Goal: Task Accomplishment & Management: Manage account settings

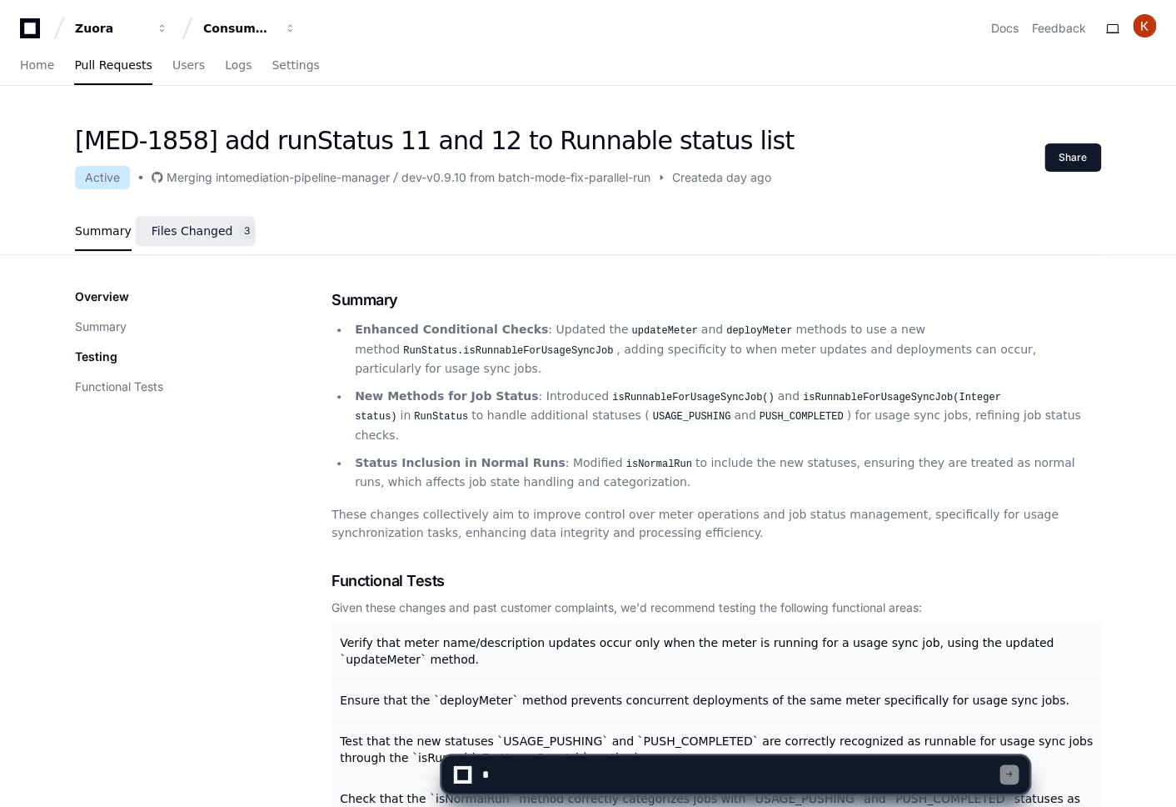
click at [202, 236] on span "Files Changed" at bounding box center [193, 231] width 82 height 10
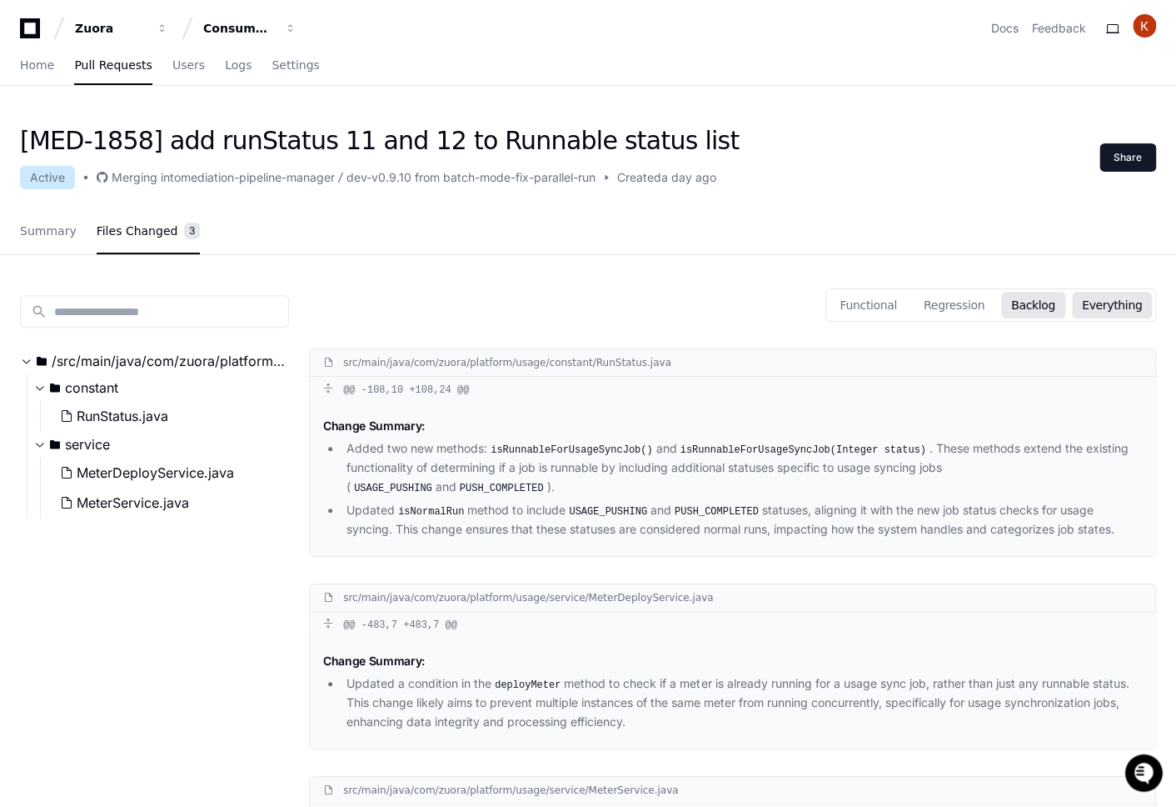
click at [1062, 300] on button "Backlog" at bounding box center [1034, 305] width 64 height 27
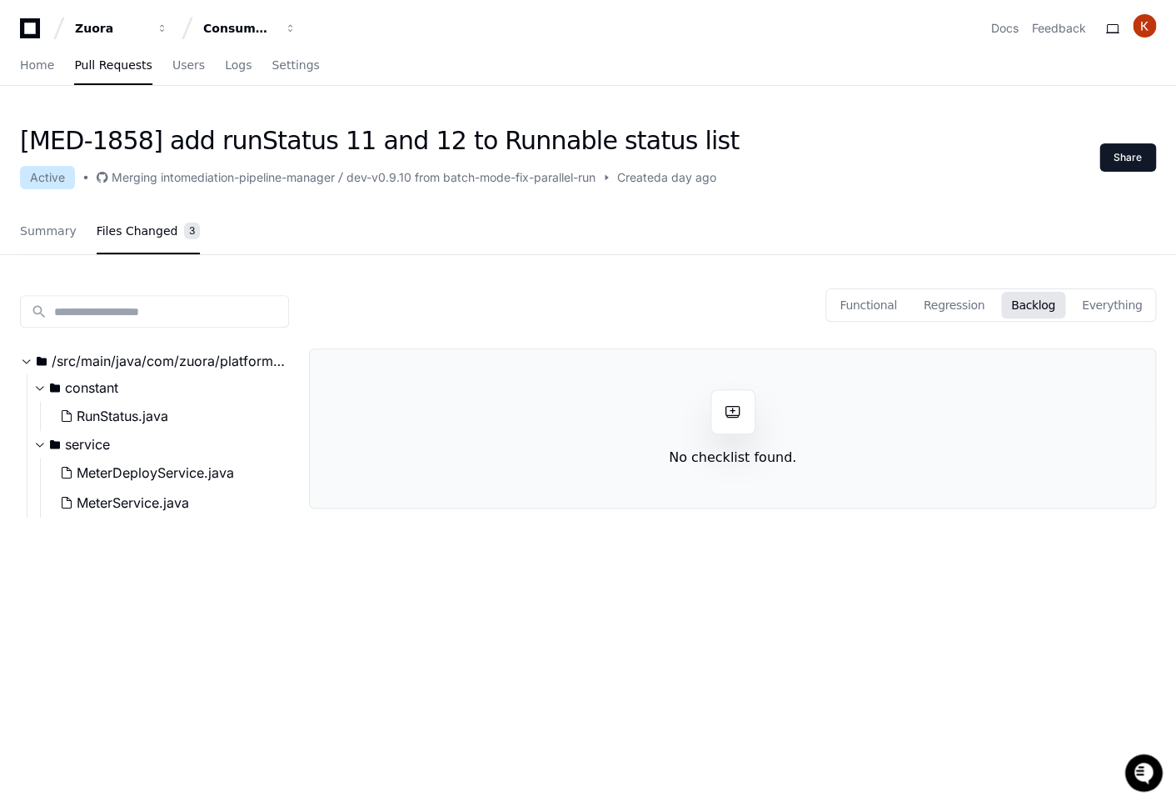
click at [14, 229] on div "[MED-1858] add runStatus 11 and 12 to Runnable status list Active Merging into …" at bounding box center [588, 190] width 1176 height 129
click at [51, 242] on link "Summary" at bounding box center [48, 231] width 57 height 38
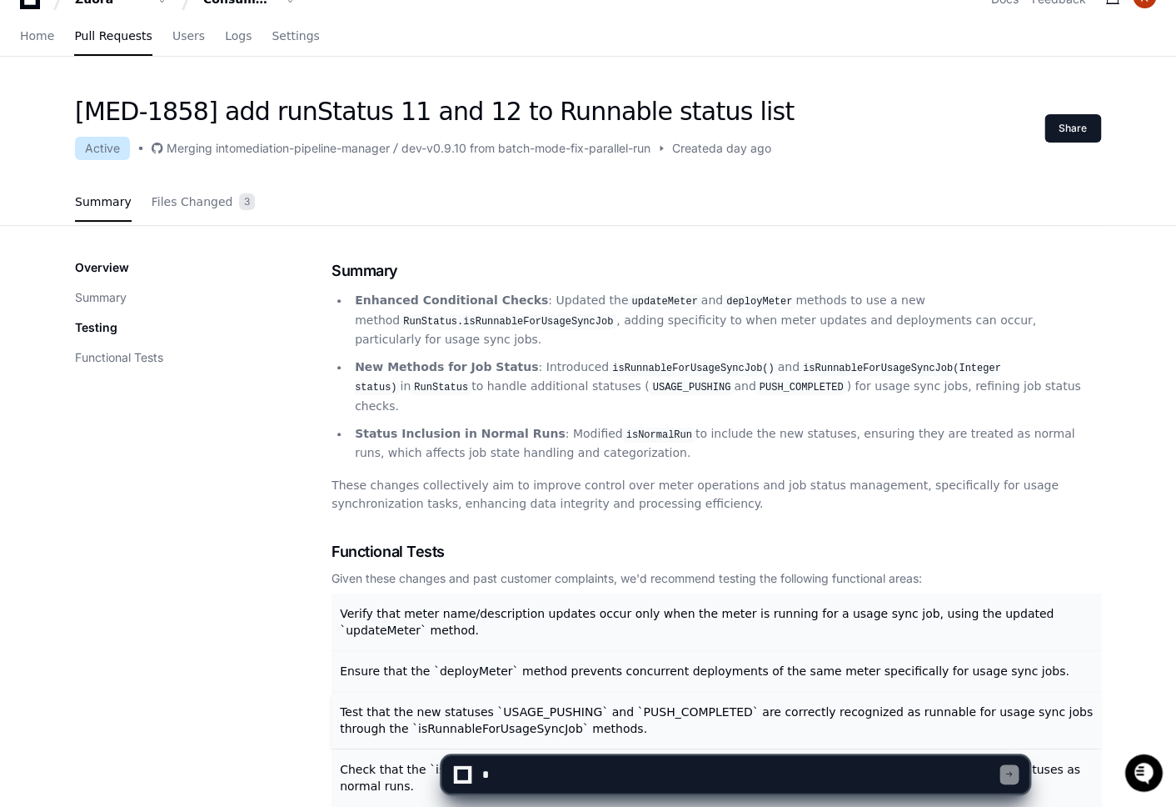
scroll to position [22, 0]
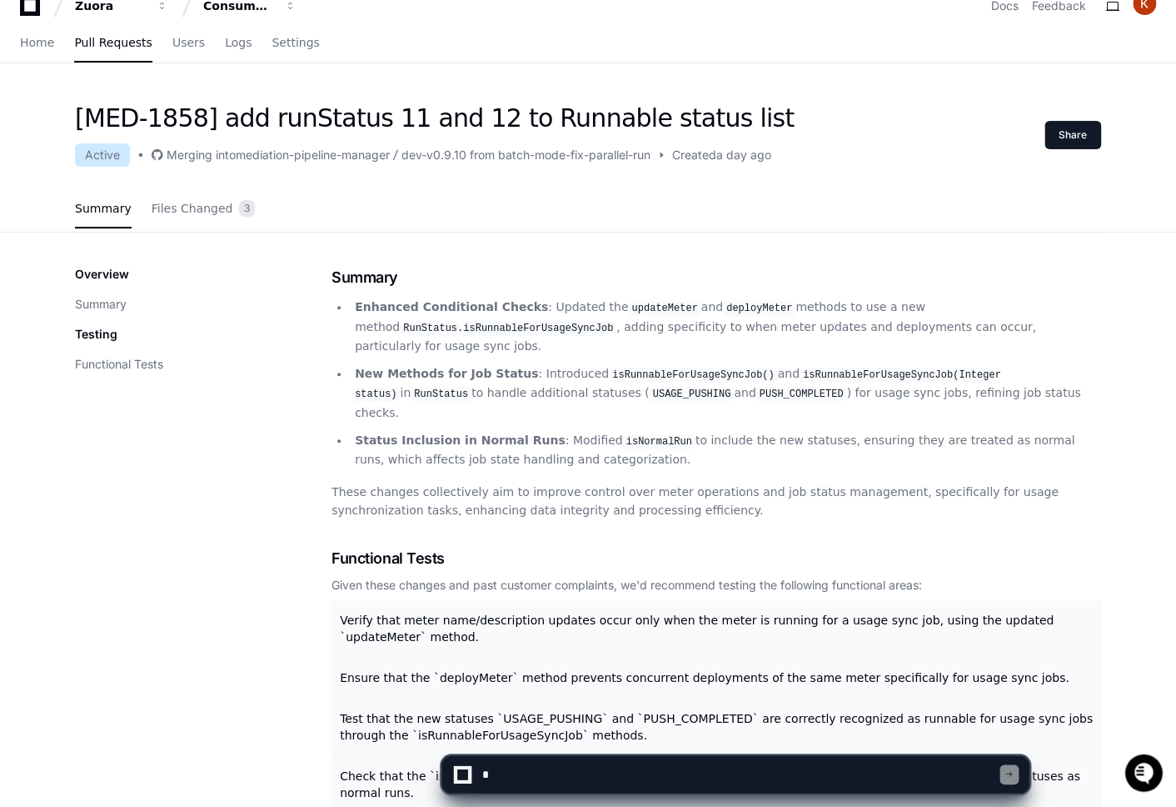
click at [534, 767] on textarea at bounding box center [740, 774] width 522 height 37
drag, startPoint x: 592, startPoint y: 373, endPoint x: 750, endPoint y: 373, distance: 158.3
click at [750, 373] on code "isRunnableForUsageSyncJob()" at bounding box center [693, 374] width 168 height 15
copy code "isRunnableForUsageSyncJob()"
click at [702, 777] on textarea at bounding box center [740, 774] width 522 height 37
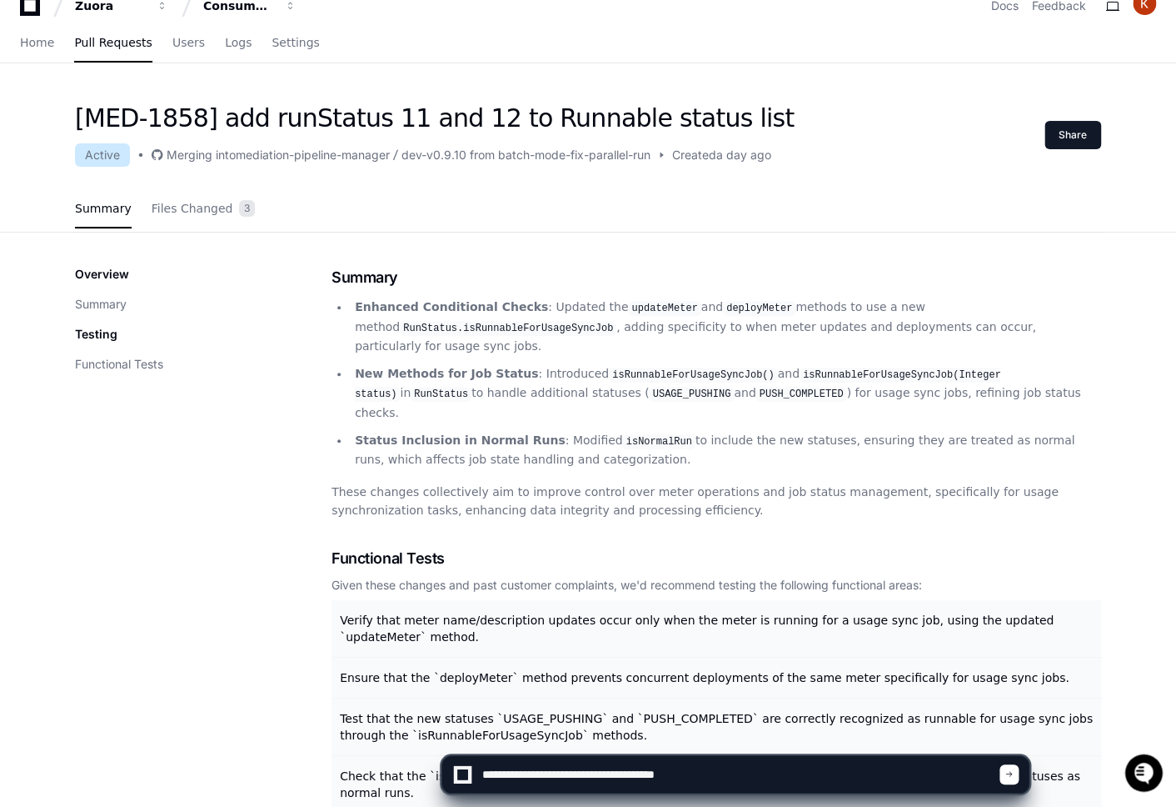
paste textarea "**********"
type textarea "**********"
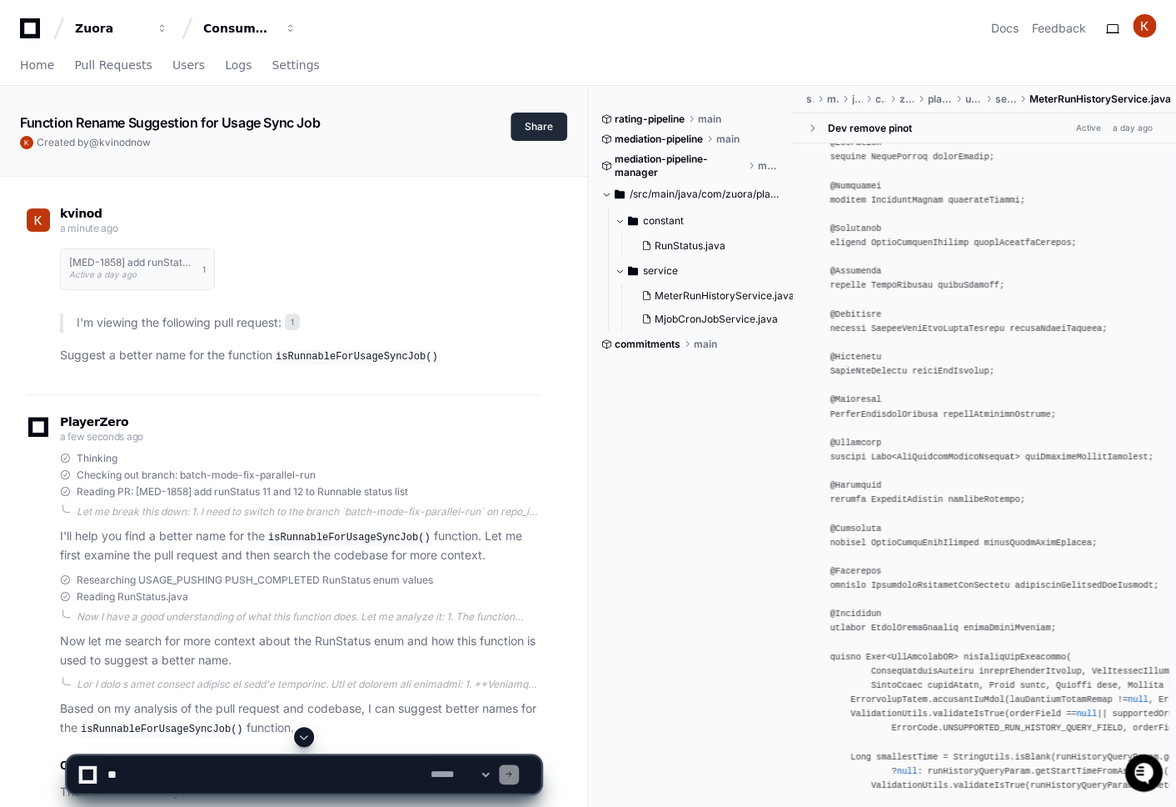
click at [542, 128] on button "Share" at bounding box center [539, 126] width 57 height 28
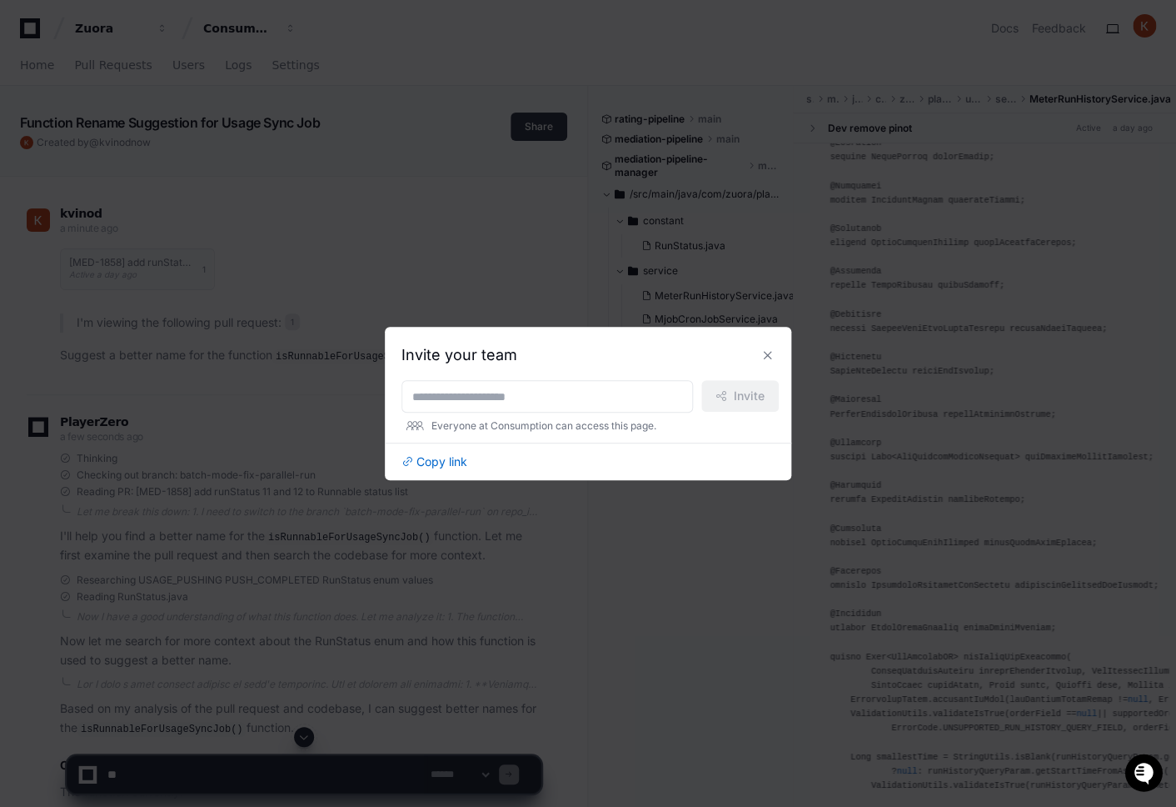
scroll to position [377, 0]
click at [444, 452] on div "Copy link" at bounding box center [588, 455] width 407 height 27
click at [444, 457] on span "Copy link" at bounding box center [442, 461] width 51 height 17
click at [767, 354] on button at bounding box center [768, 355] width 27 height 27
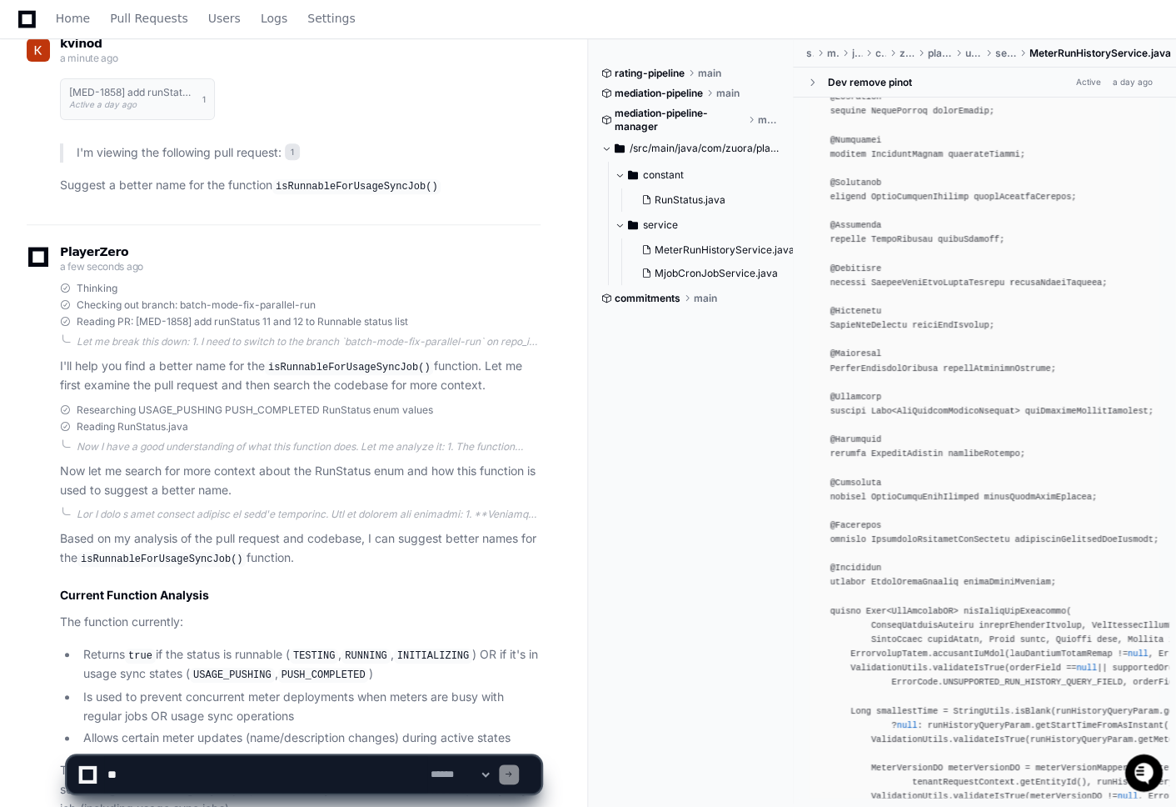
scroll to position [0, 0]
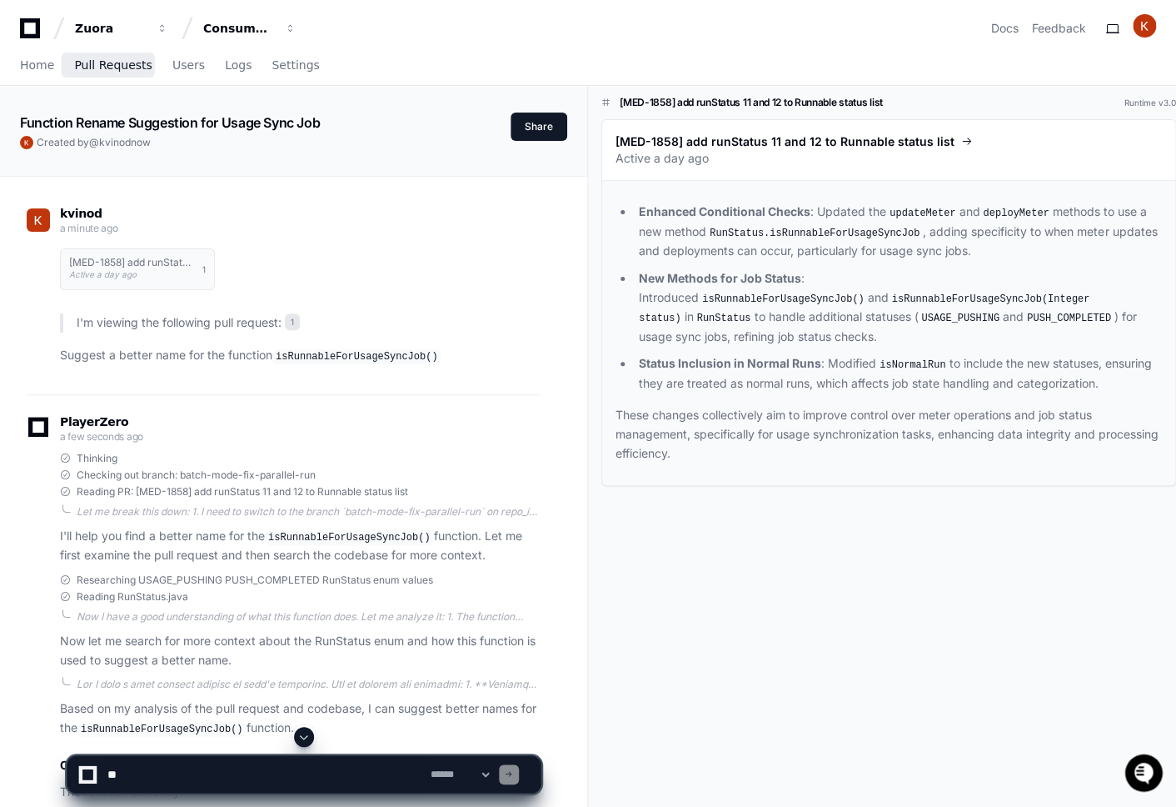
click at [122, 64] on span "Pull Requests" at bounding box center [112, 65] width 77 height 10
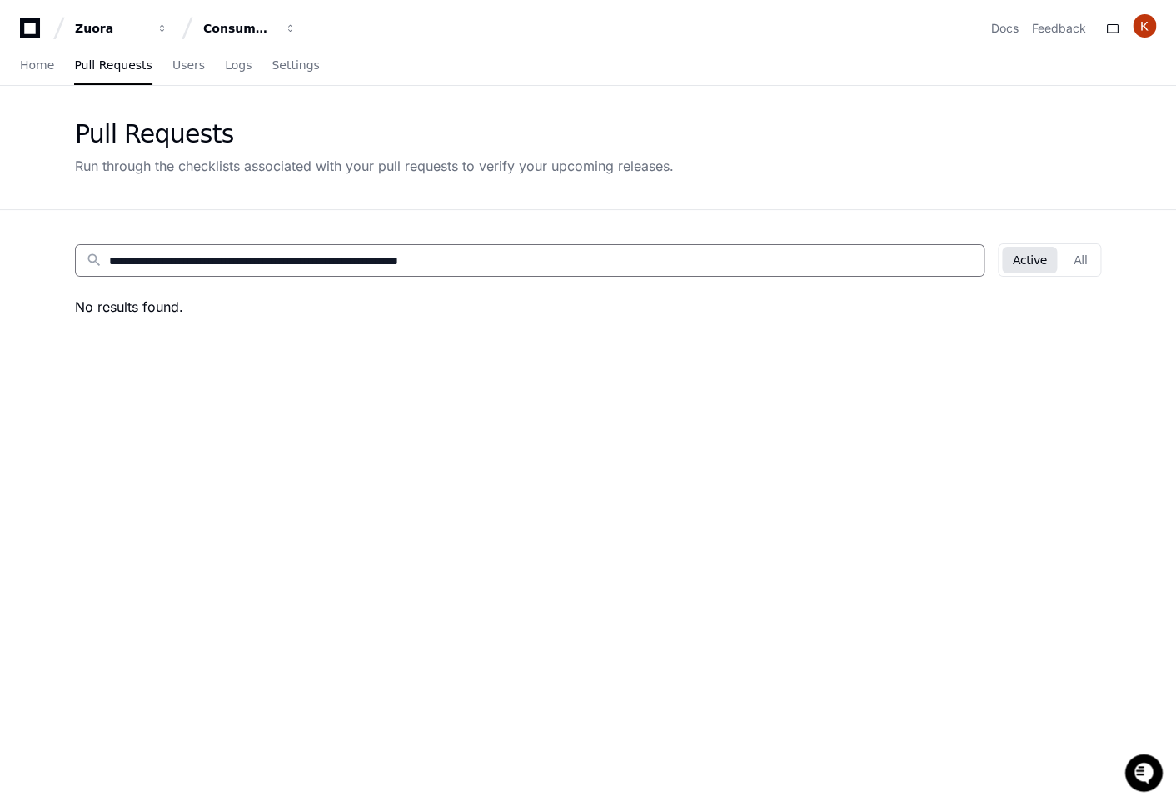
click at [833, 261] on input "**********" at bounding box center [541, 260] width 865 height 17
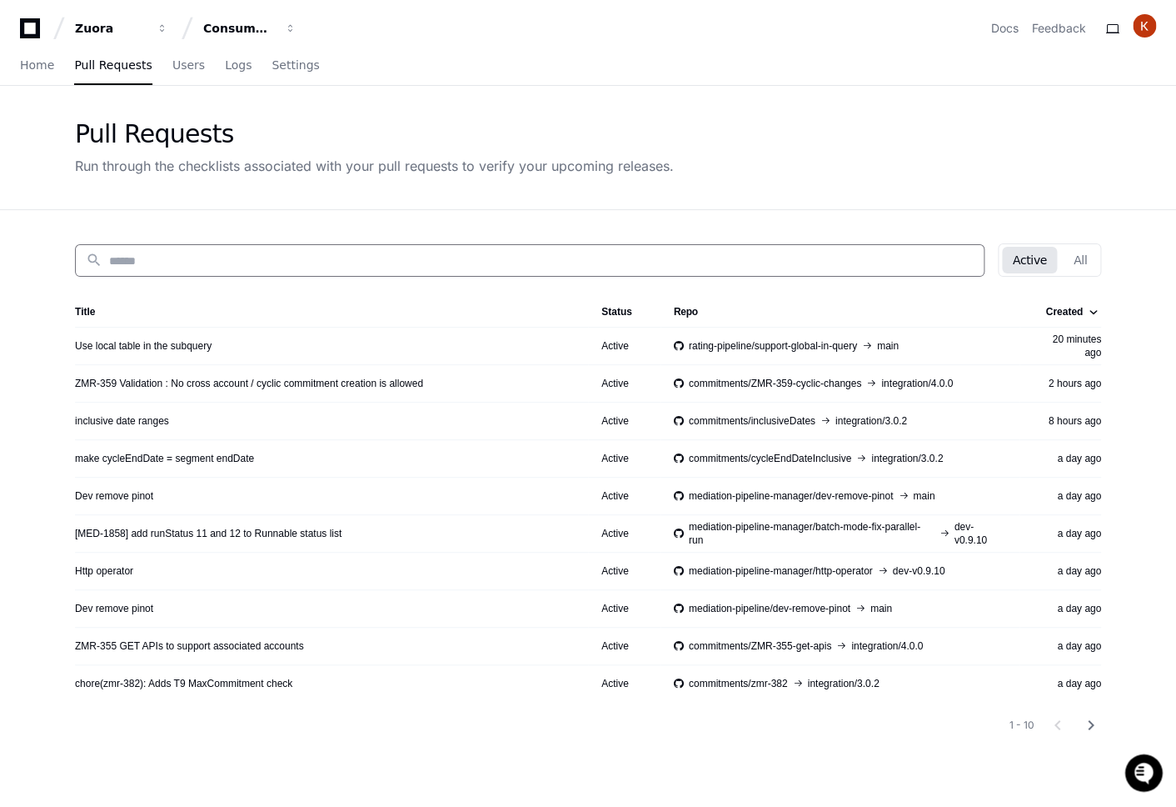
click at [836, 200] on div "Pull Requests Run through the checklists associated with your pull requests to …" at bounding box center [588, 147] width 1067 height 123
click at [273, 766] on div "search Active All Title Status Repo Created Use local table in the subquery Act…" at bounding box center [588, 613] width 1067 height 807
click at [298, 68] on span "Settings" at bounding box center [295, 65] width 47 height 10
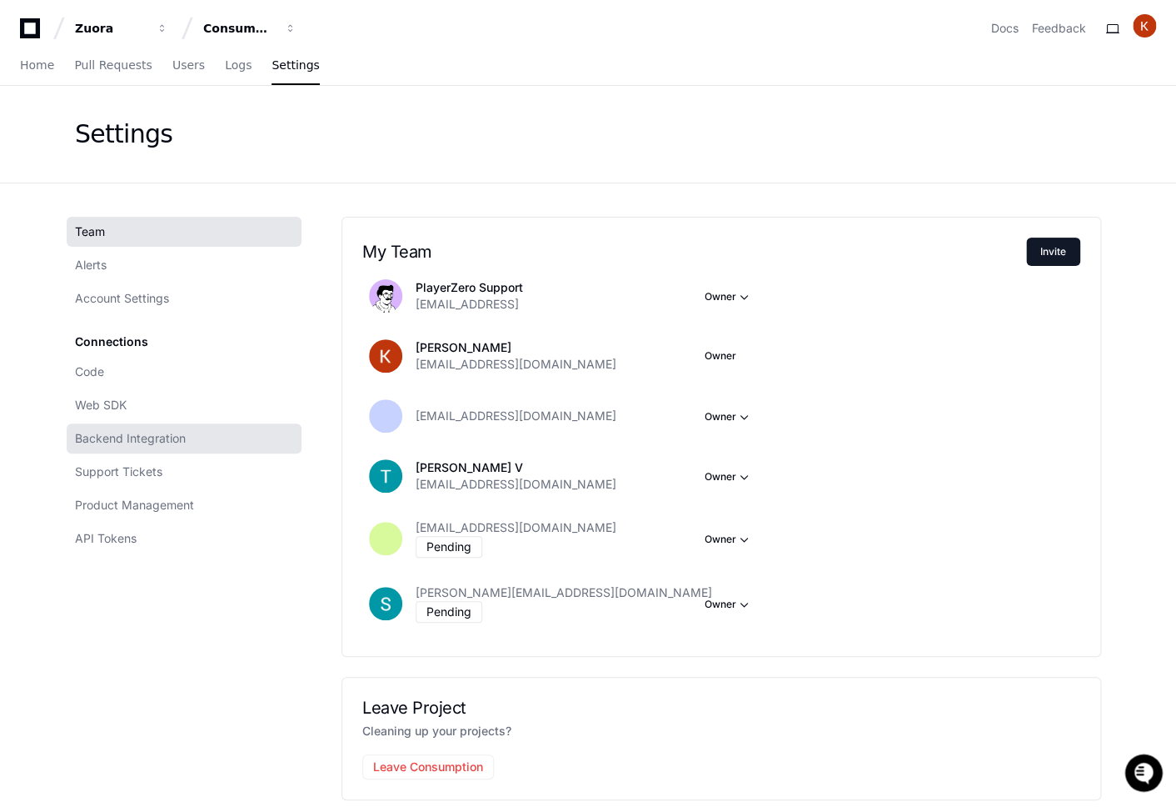
click at [136, 437] on span "Backend Integration" at bounding box center [130, 438] width 111 height 17
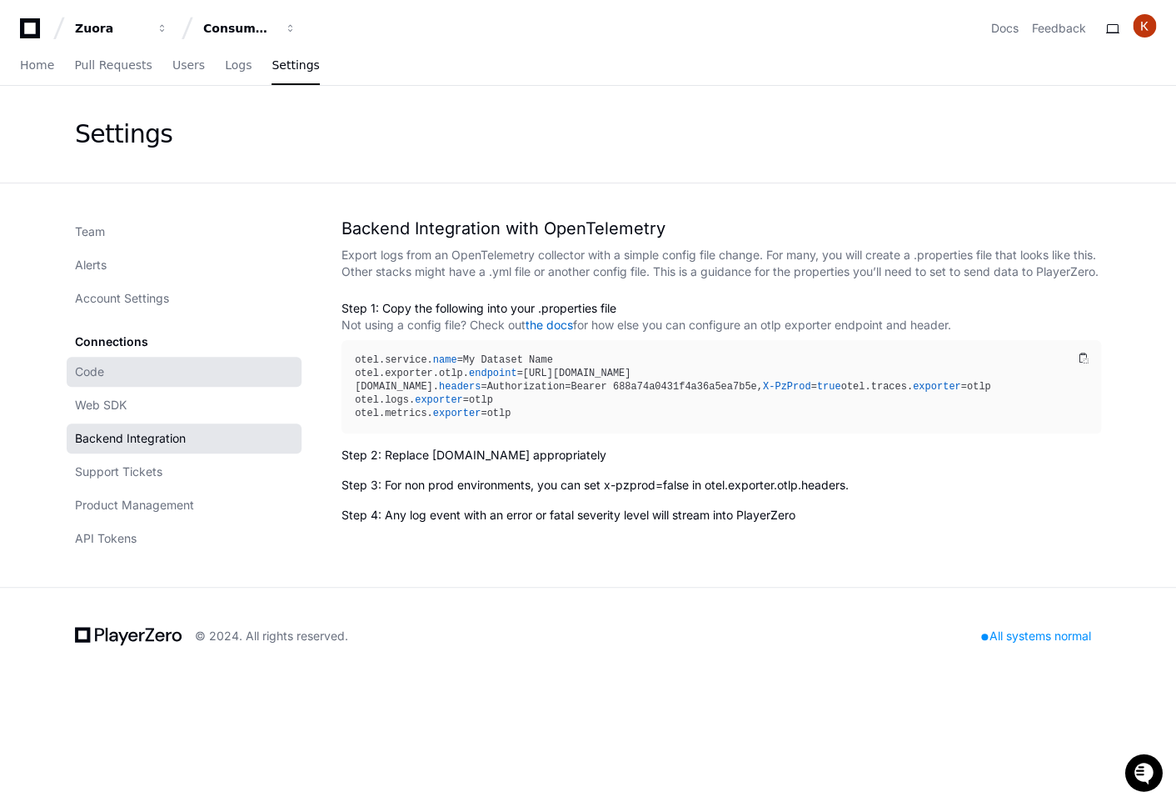
click at [114, 368] on link "Code" at bounding box center [184, 372] width 235 height 30
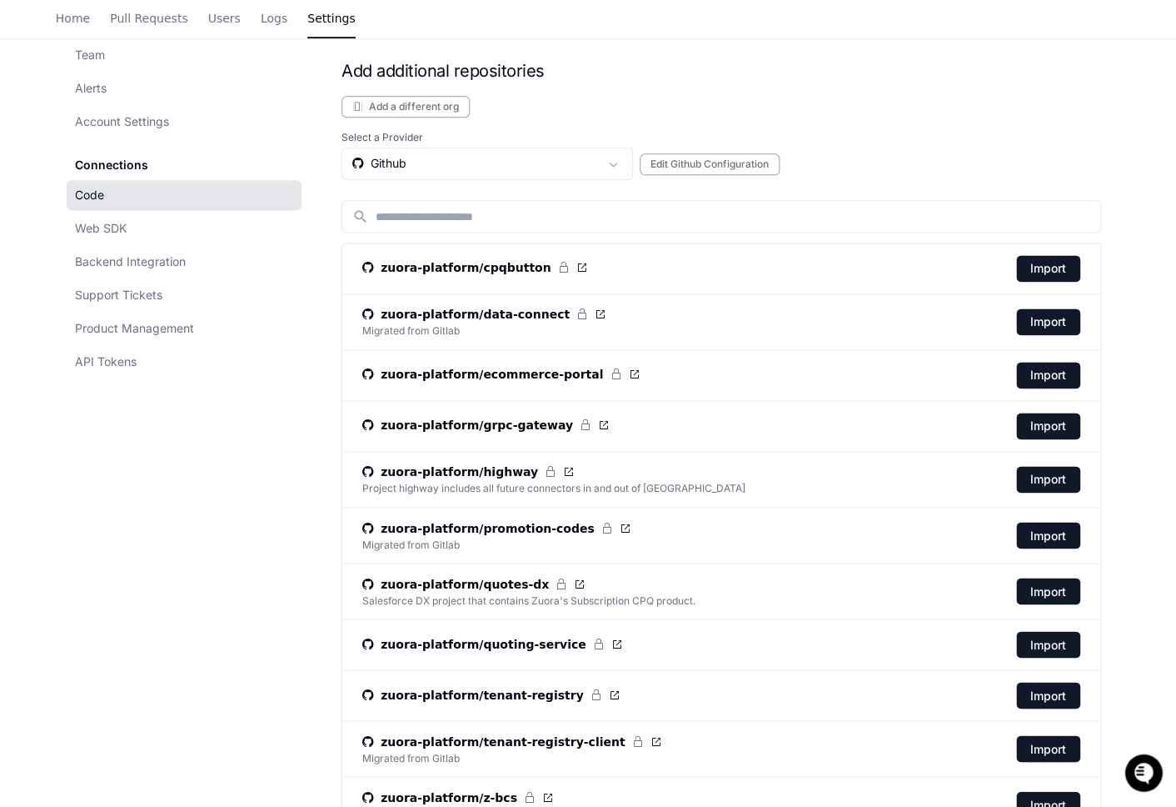
scroll to position [679, 0]
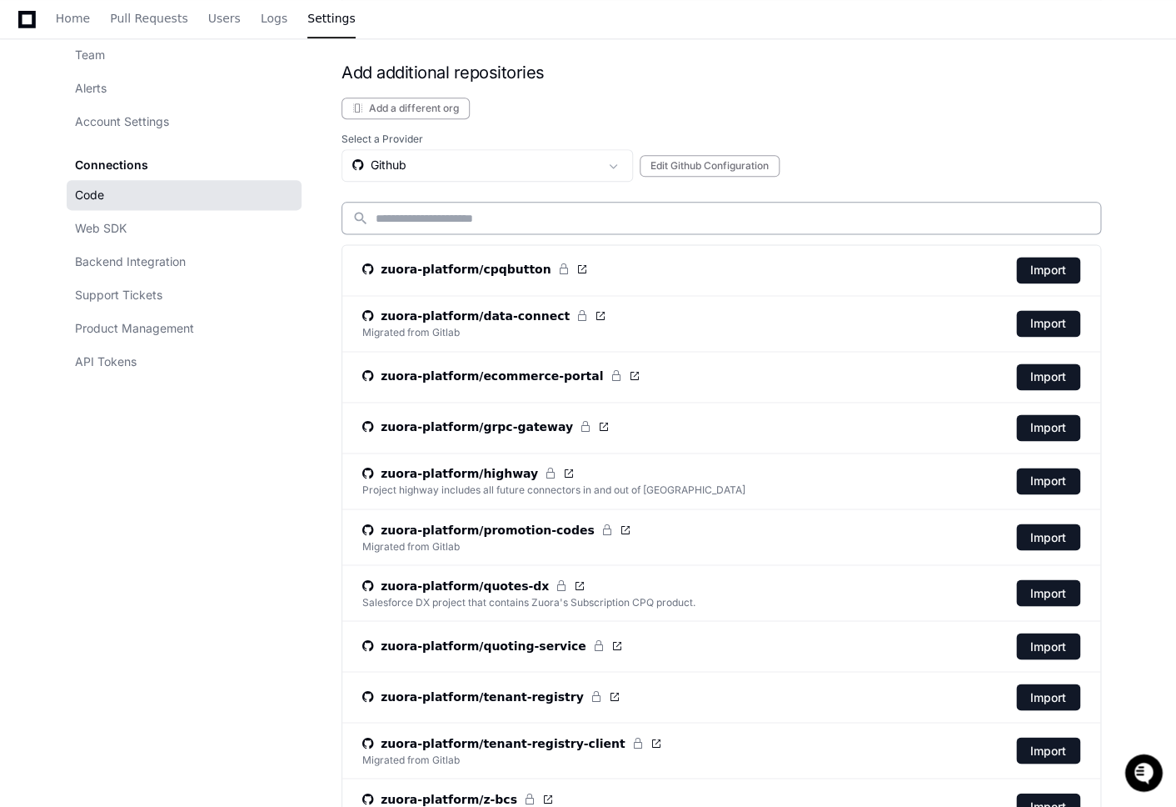
click at [444, 212] on input at bounding box center [733, 218] width 715 height 17
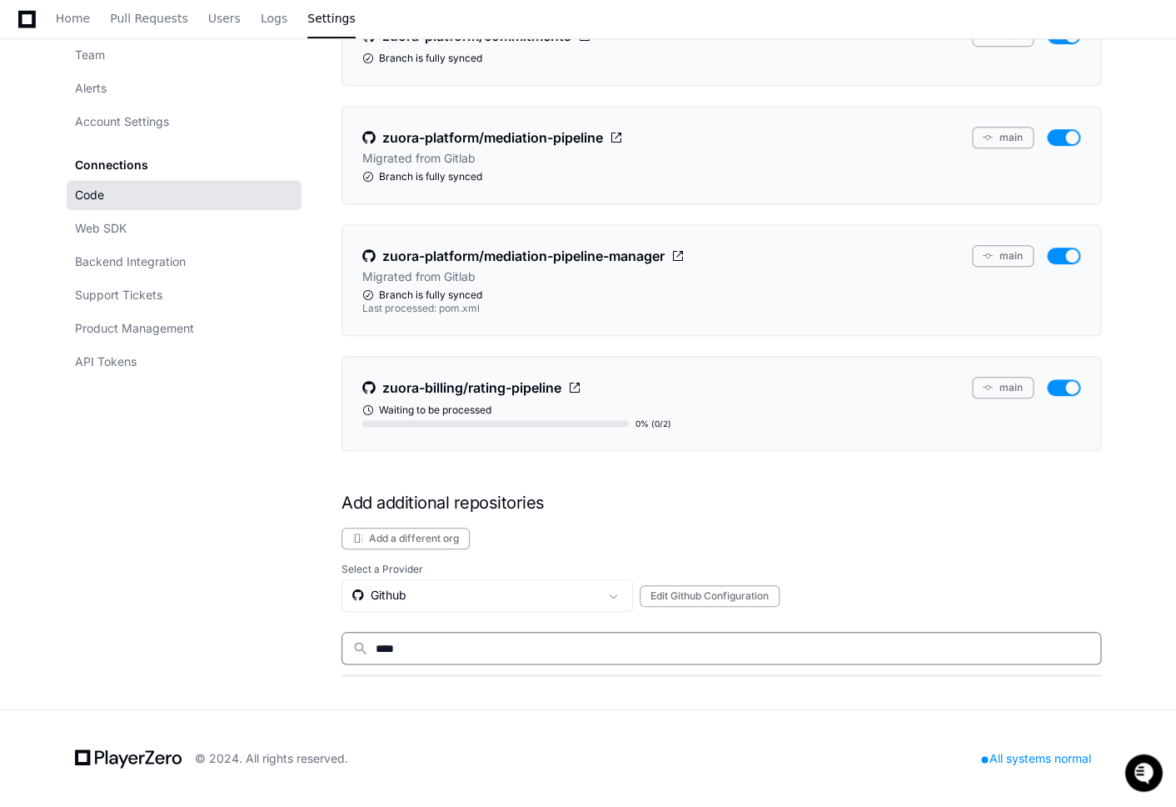
type input "*****"
type input "**********"
click at [393, 597] on div "Github" at bounding box center [475, 595] width 247 height 17
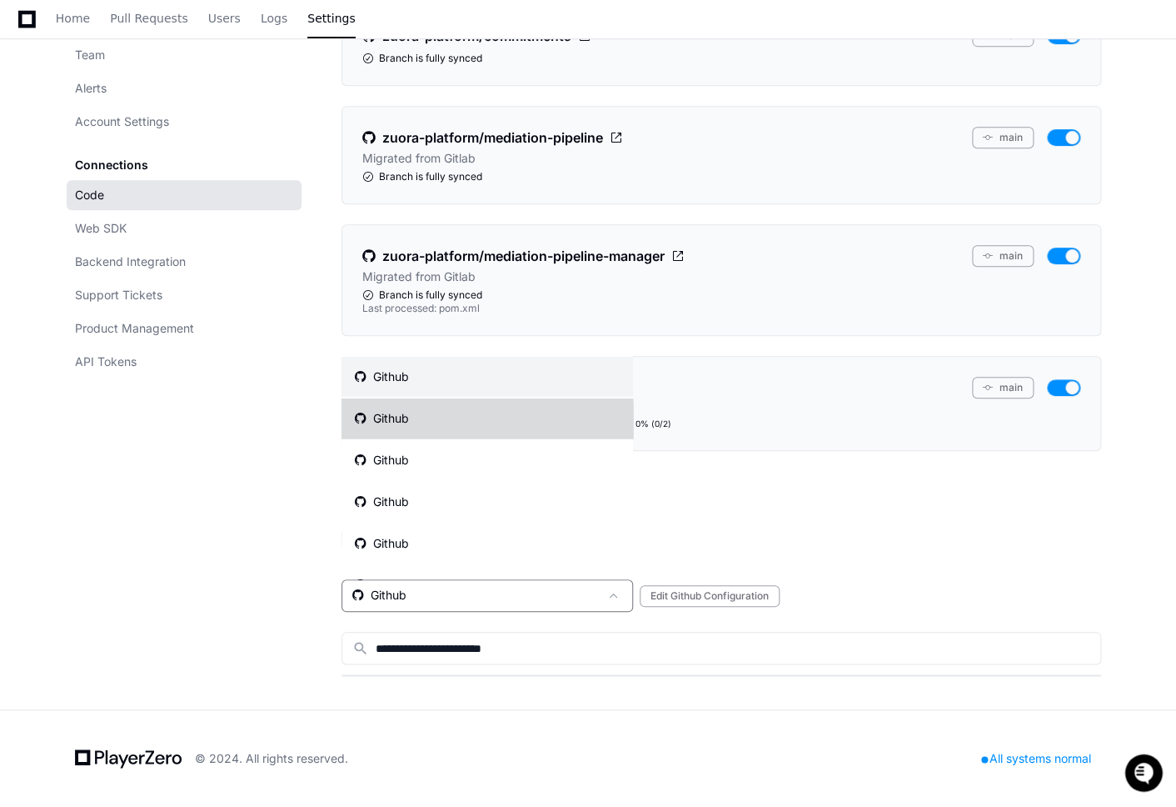
click at [432, 422] on mat-option "Github" at bounding box center [488, 418] width 292 height 40
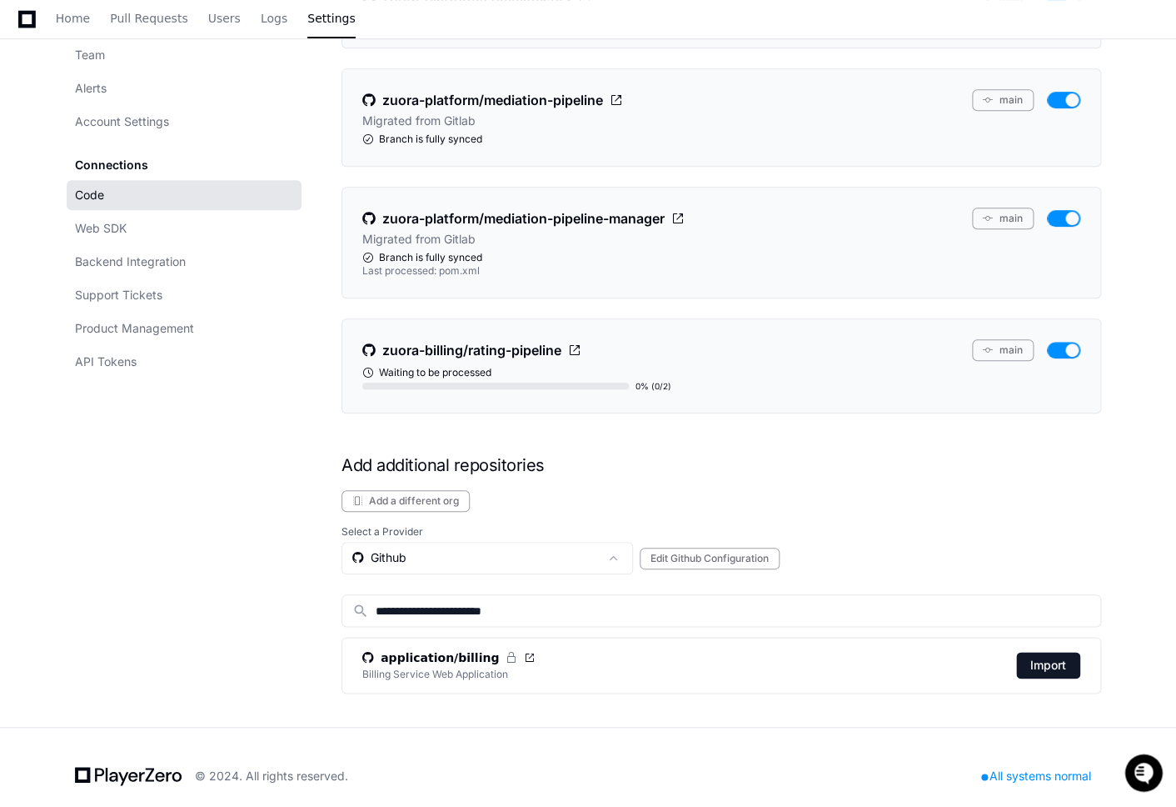
scroll to position [304, 0]
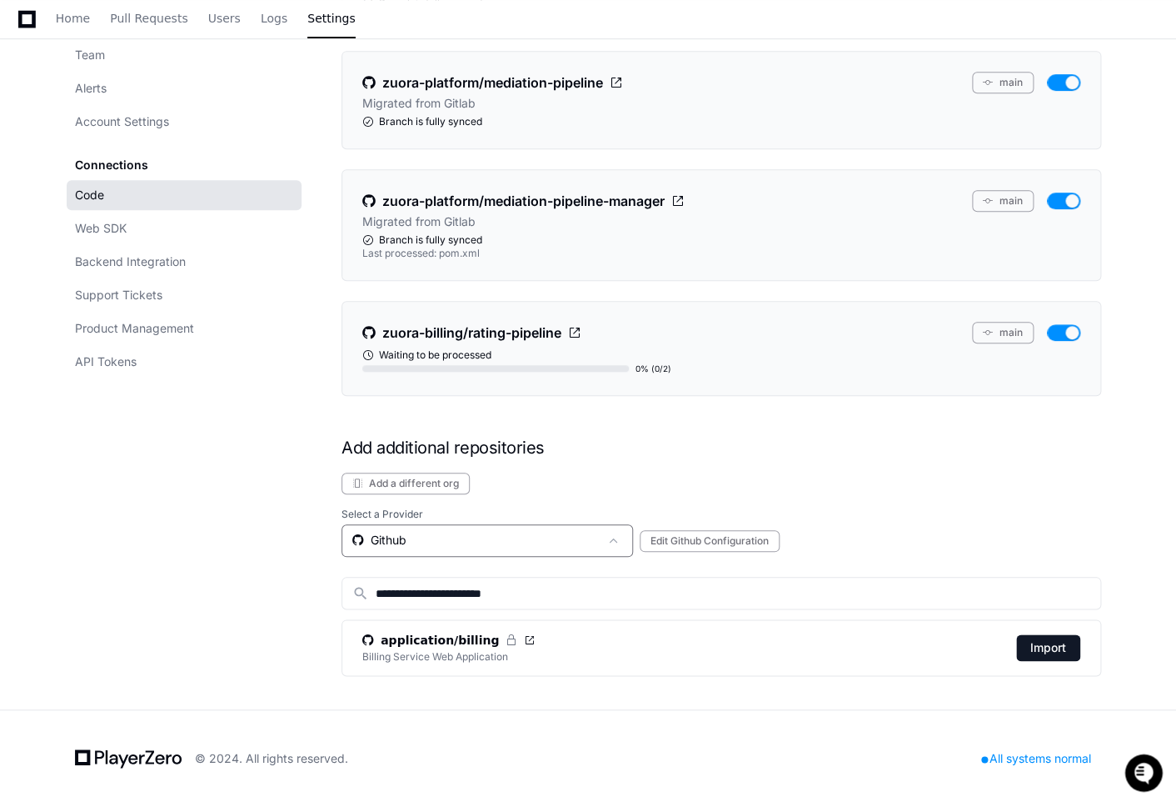
click at [466, 539] on div "Github" at bounding box center [475, 540] width 247 height 17
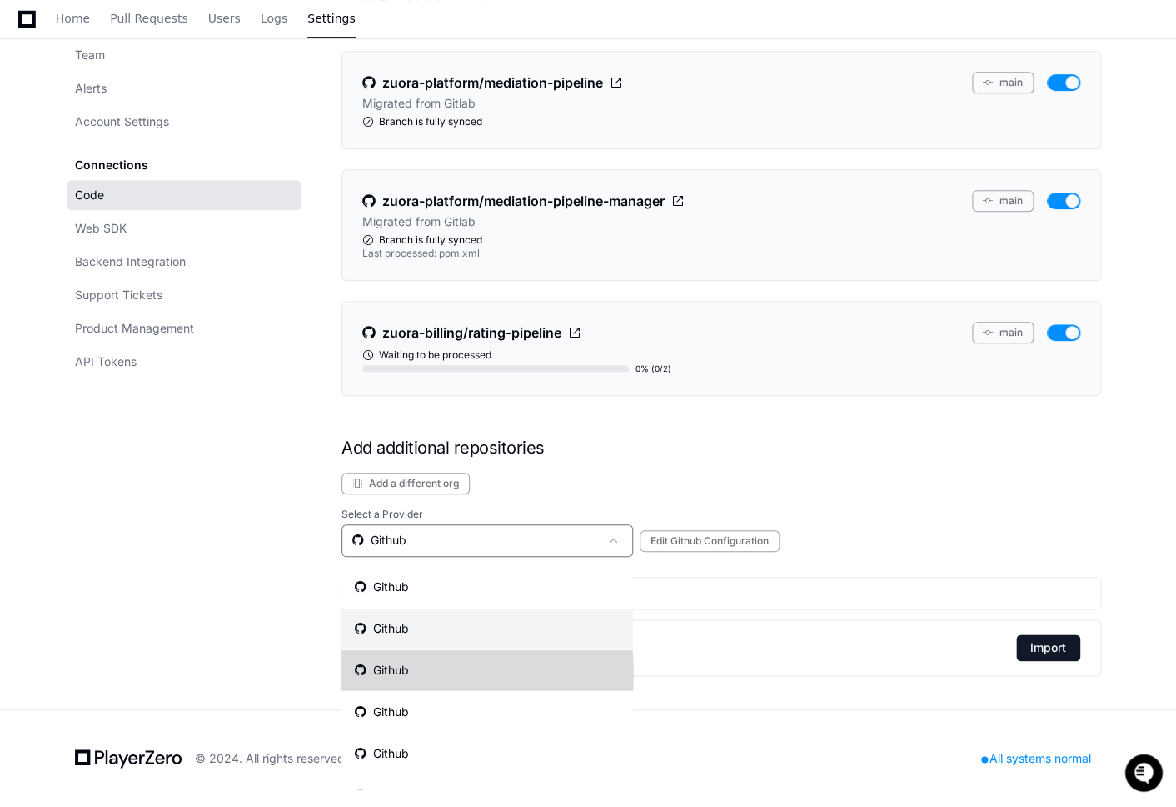
click at [417, 672] on mat-option "Github" at bounding box center [488, 670] width 292 height 40
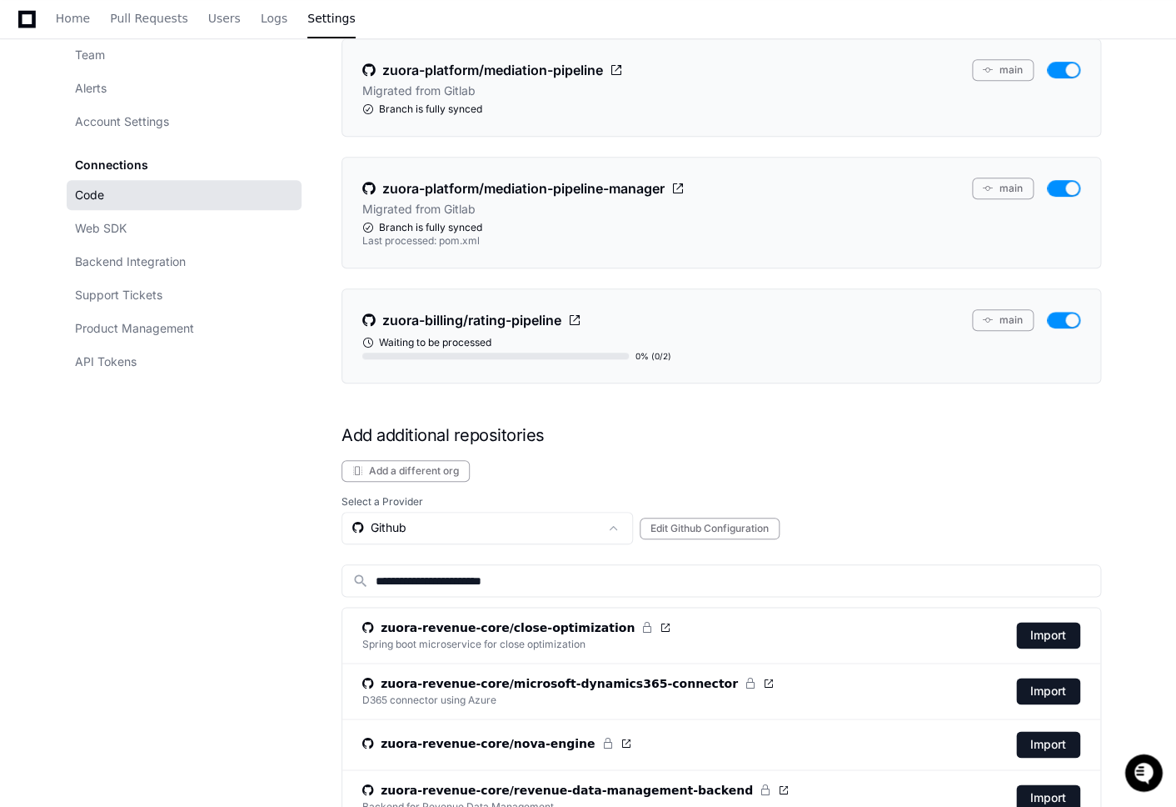
scroll to position [310, 0]
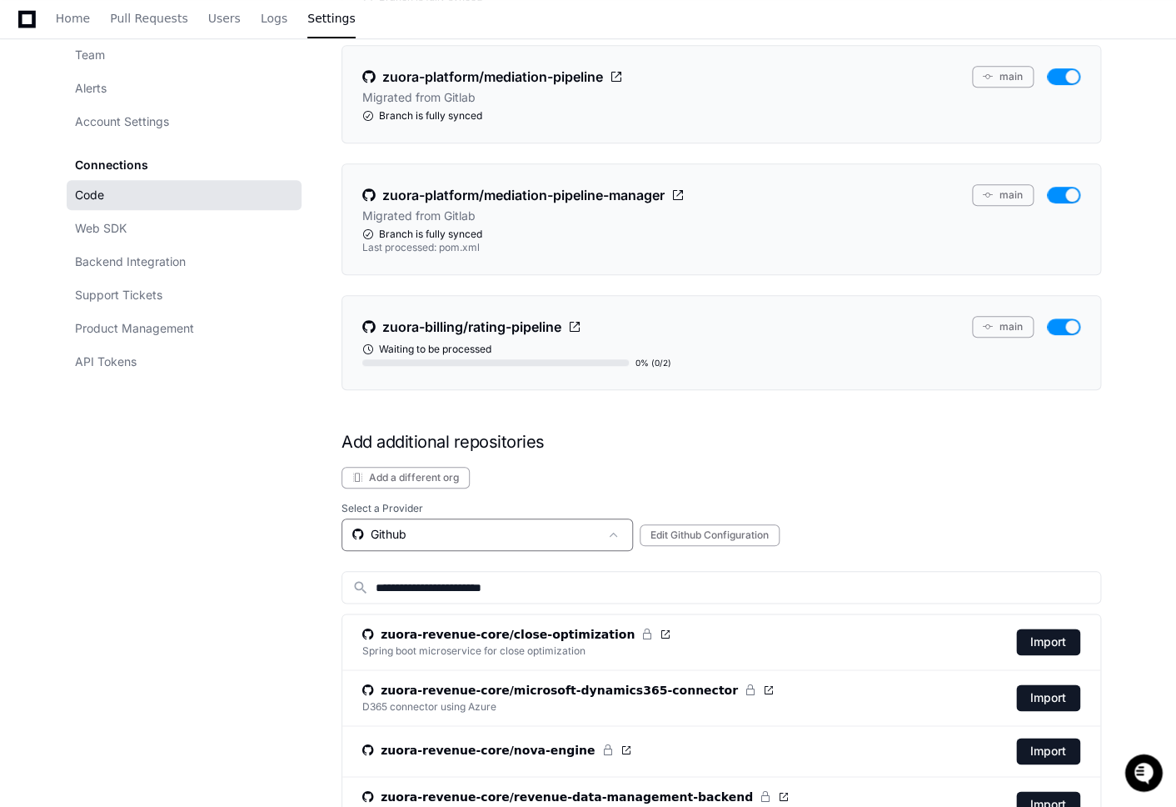
click at [418, 536] on div "Github" at bounding box center [475, 534] width 247 height 17
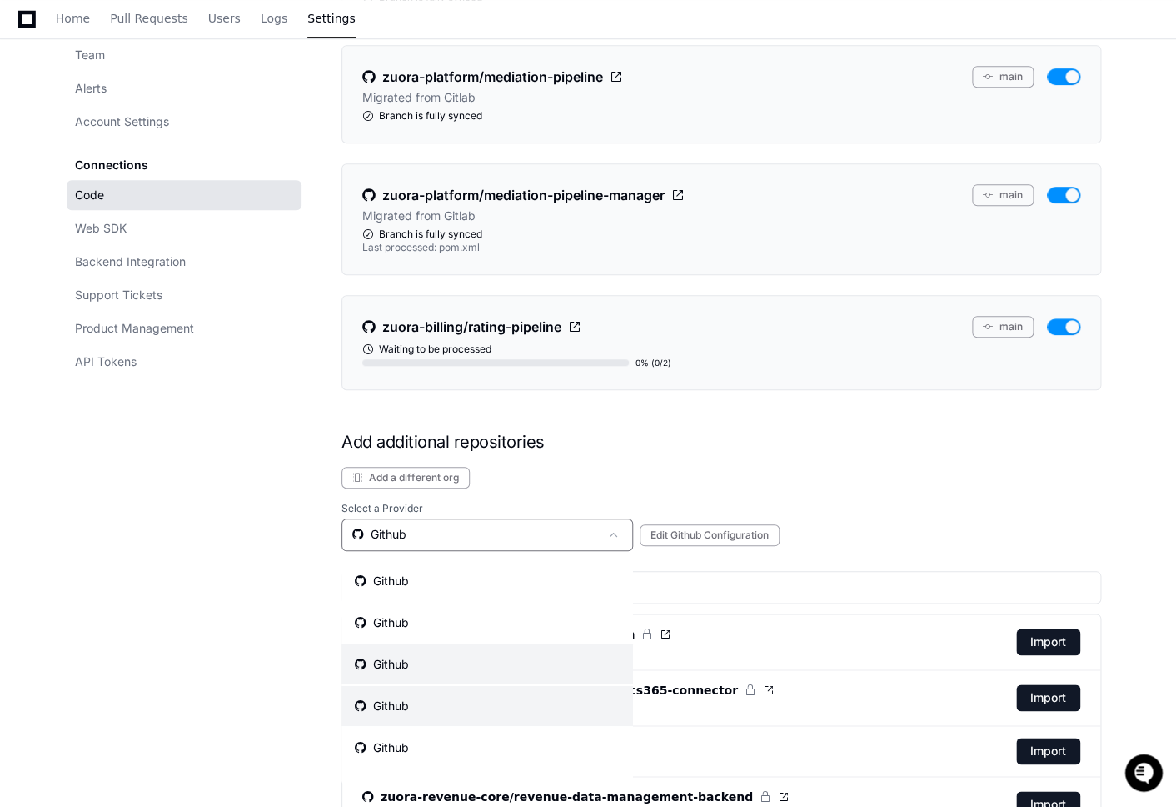
click at [396, 712] on div "Github" at bounding box center [382, 705] width 54 height 17
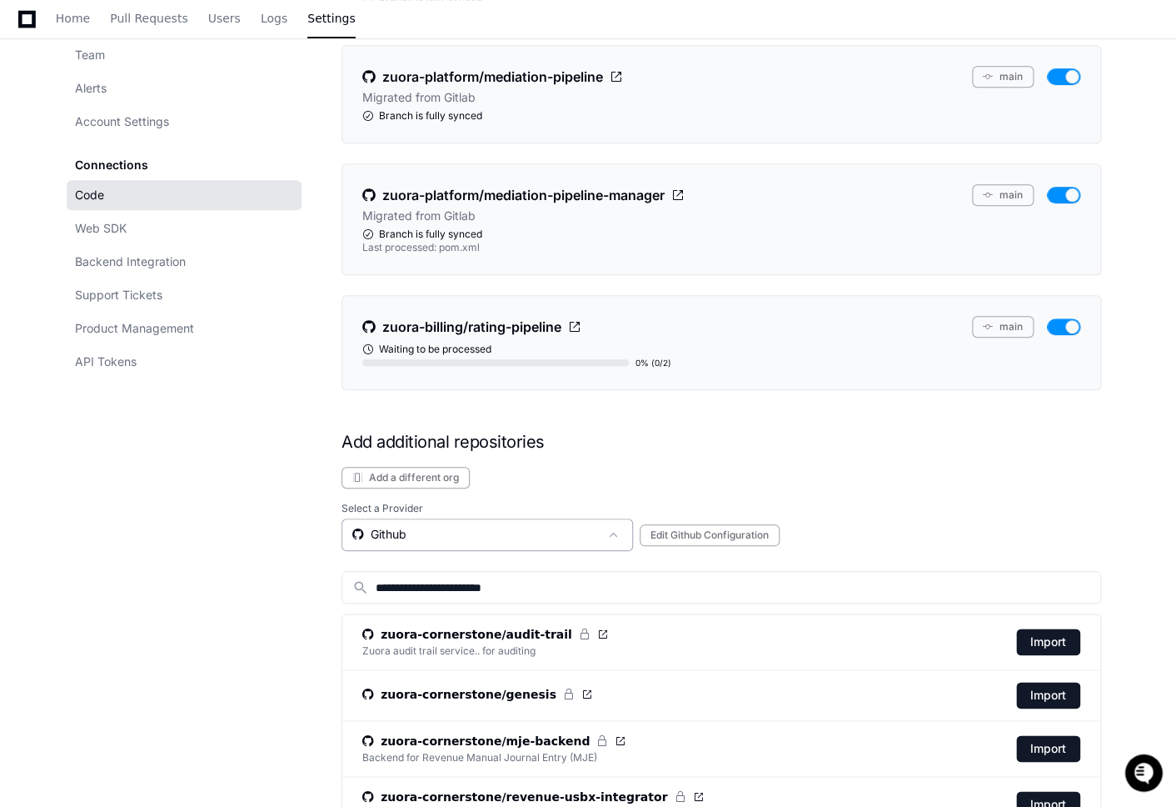
click at [421, 536] on div "Github" at bounding box center [475, 534] width 247 height 17
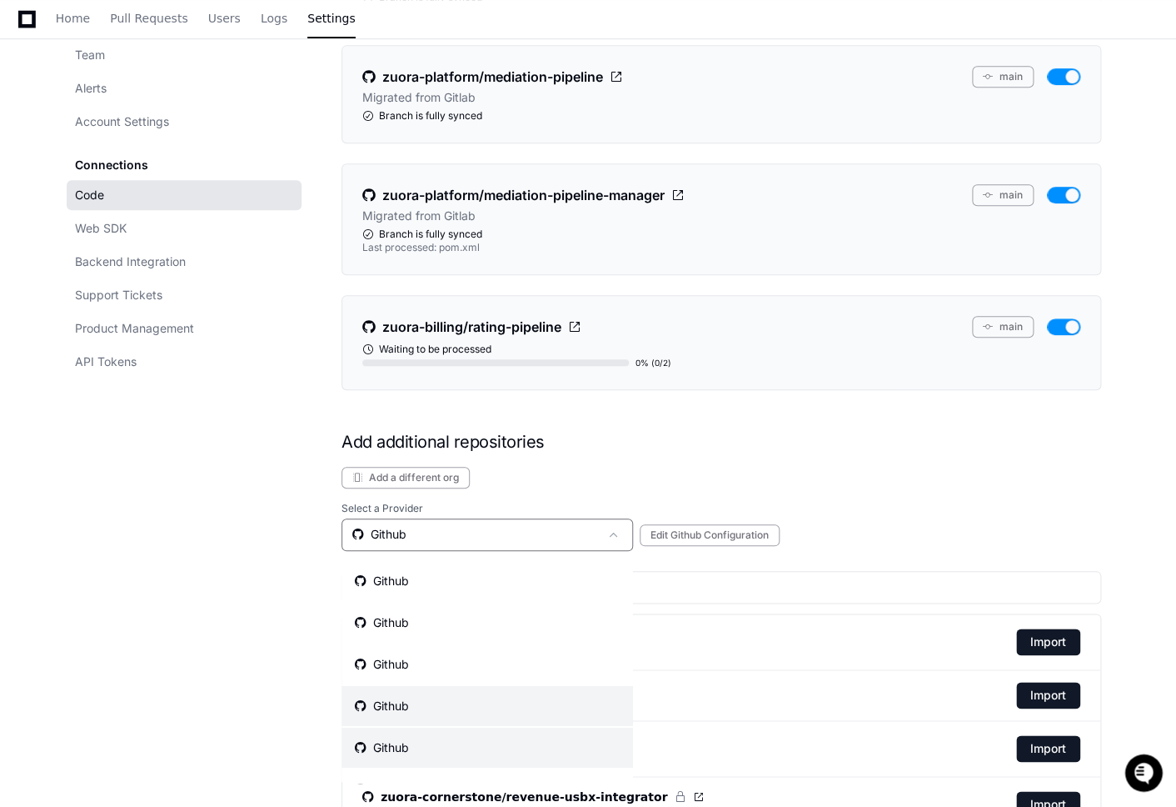
click at [402, 735] on mat-option "Github" at bounding box center [488, 747] width 292 height 40
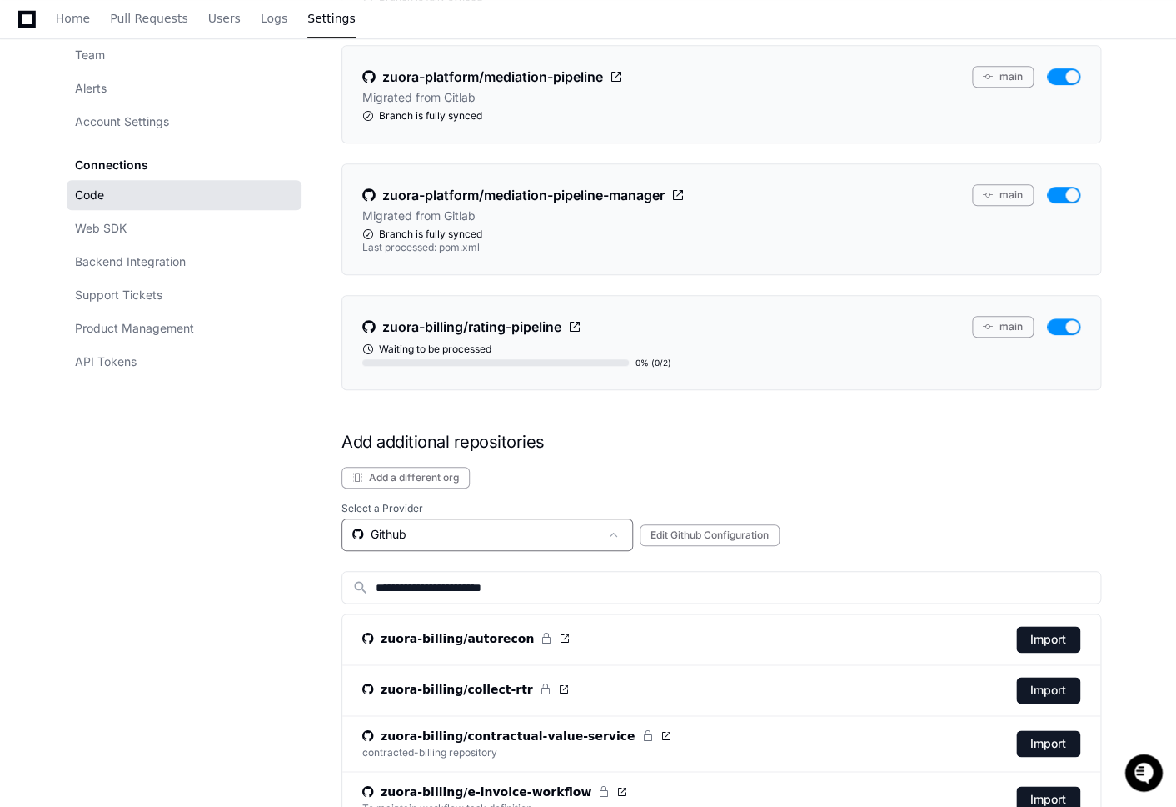
click at [428, 542] on div "Github" at bounding box center [475, 534] width 247 height 17
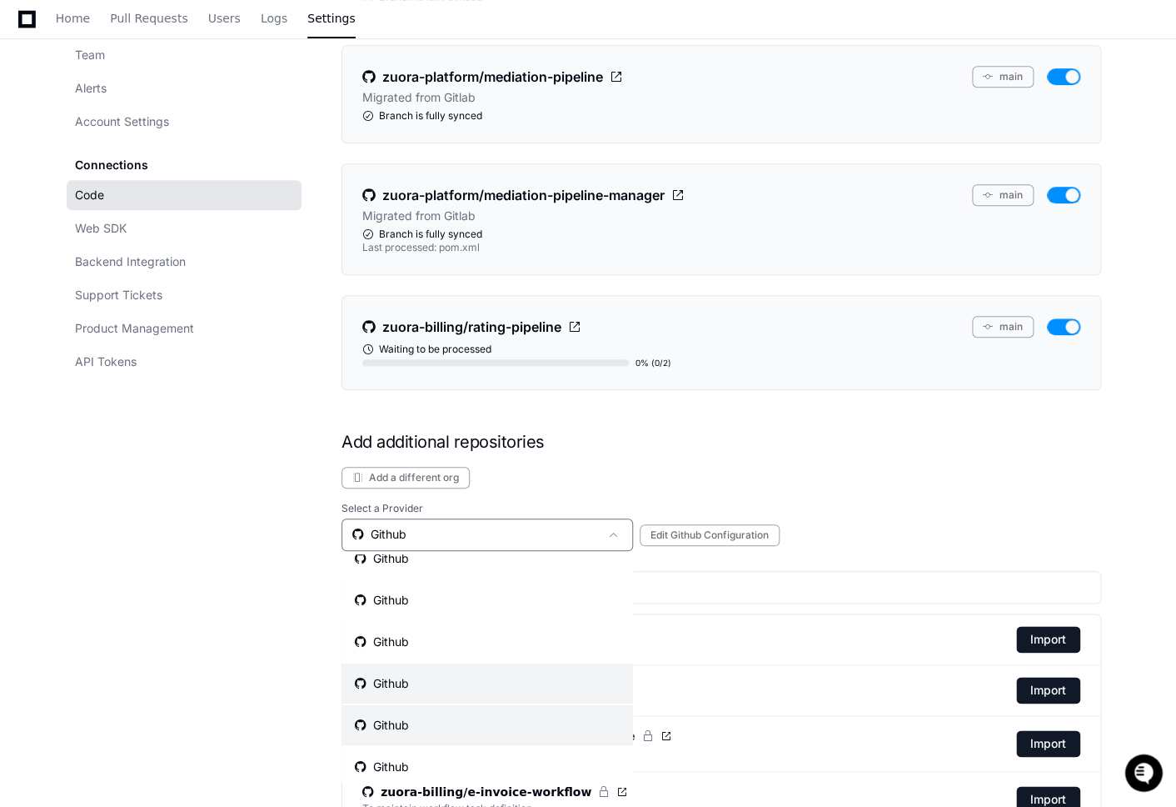
scroll to position [34, 0]
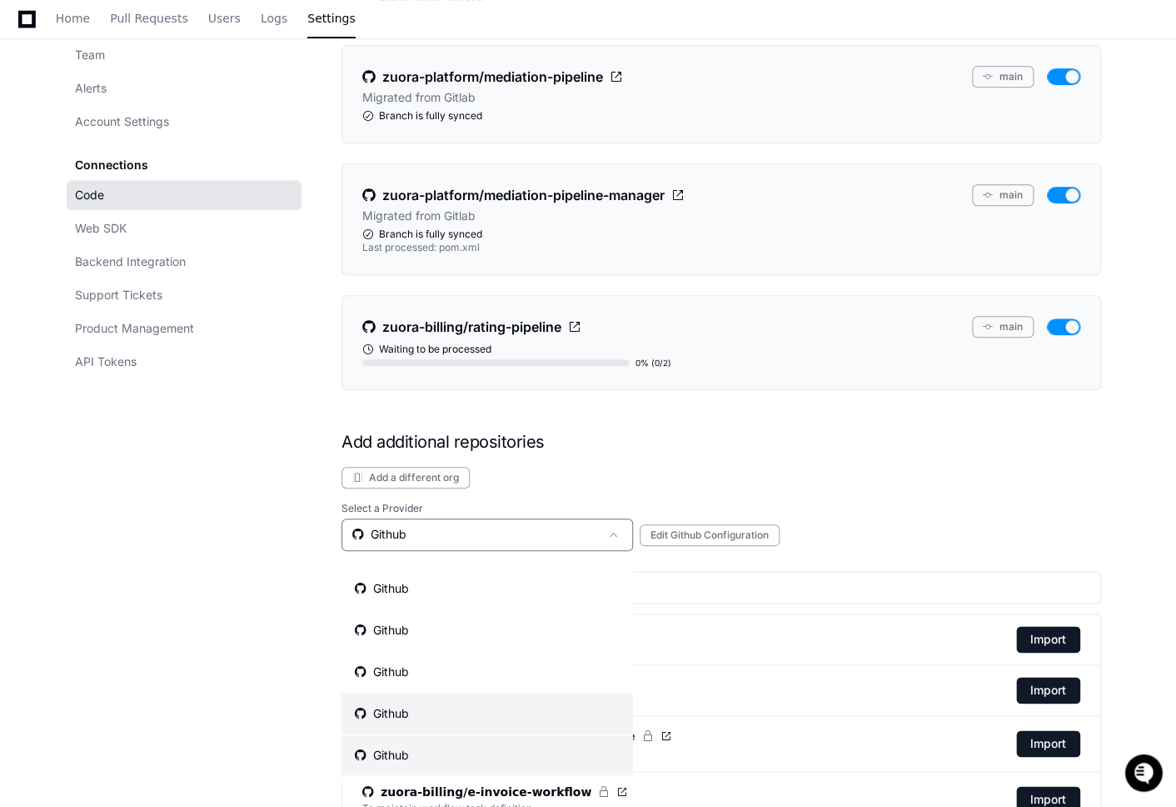
click at [415, 750] on mat-option "Github" at bounding box center [488, 755] width 292 height 40
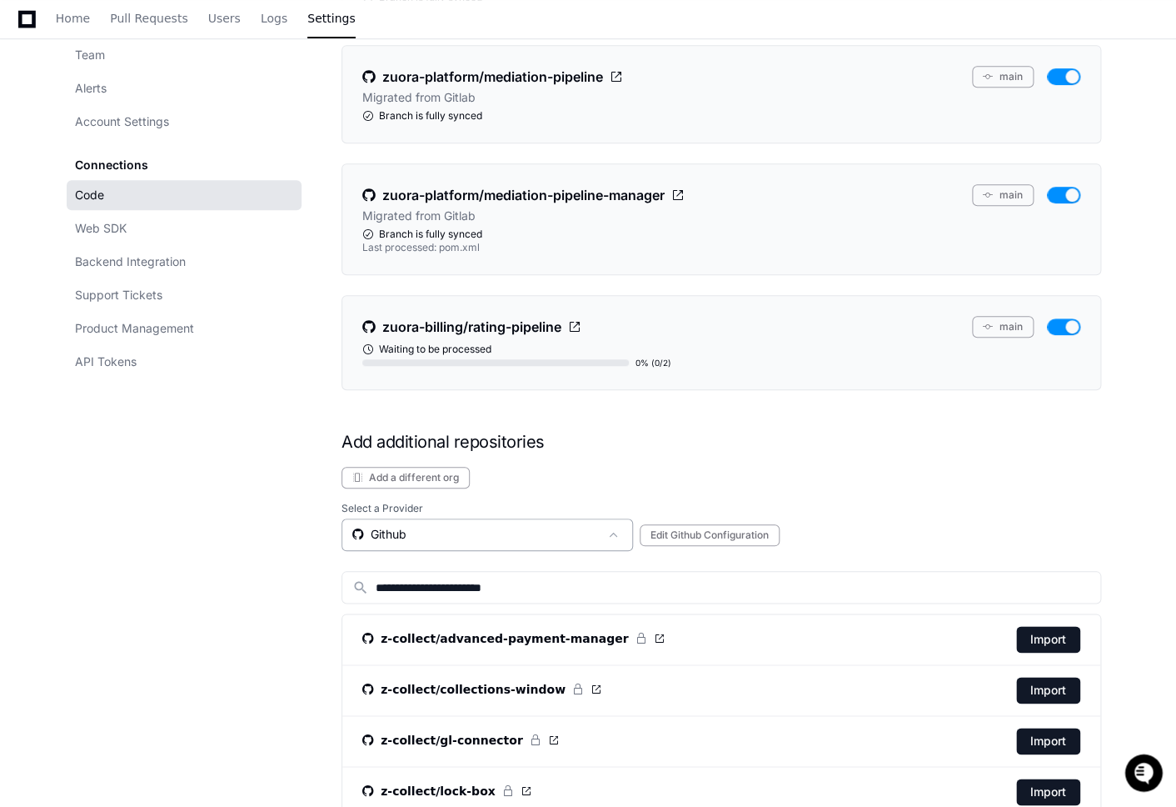
click at [445, 536] on div "Github" at bounding box center [475, 534] width 247 height 17
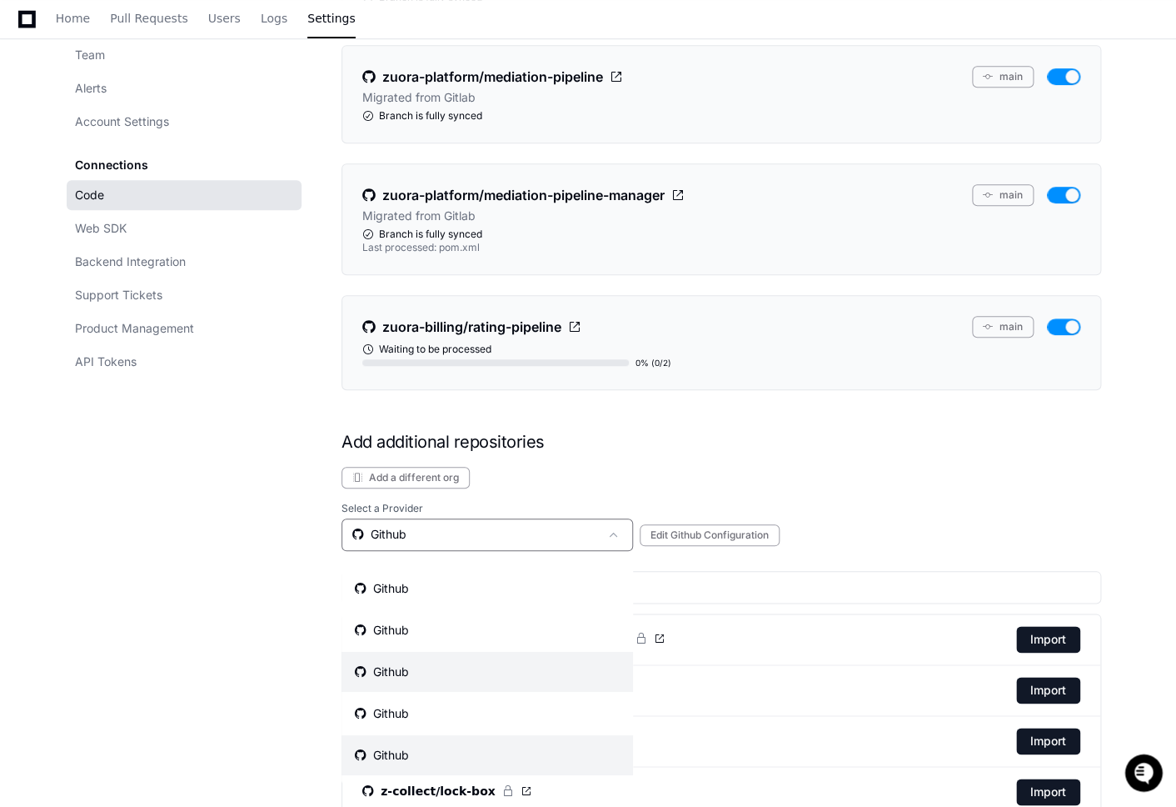
scroll to position [0, 0]
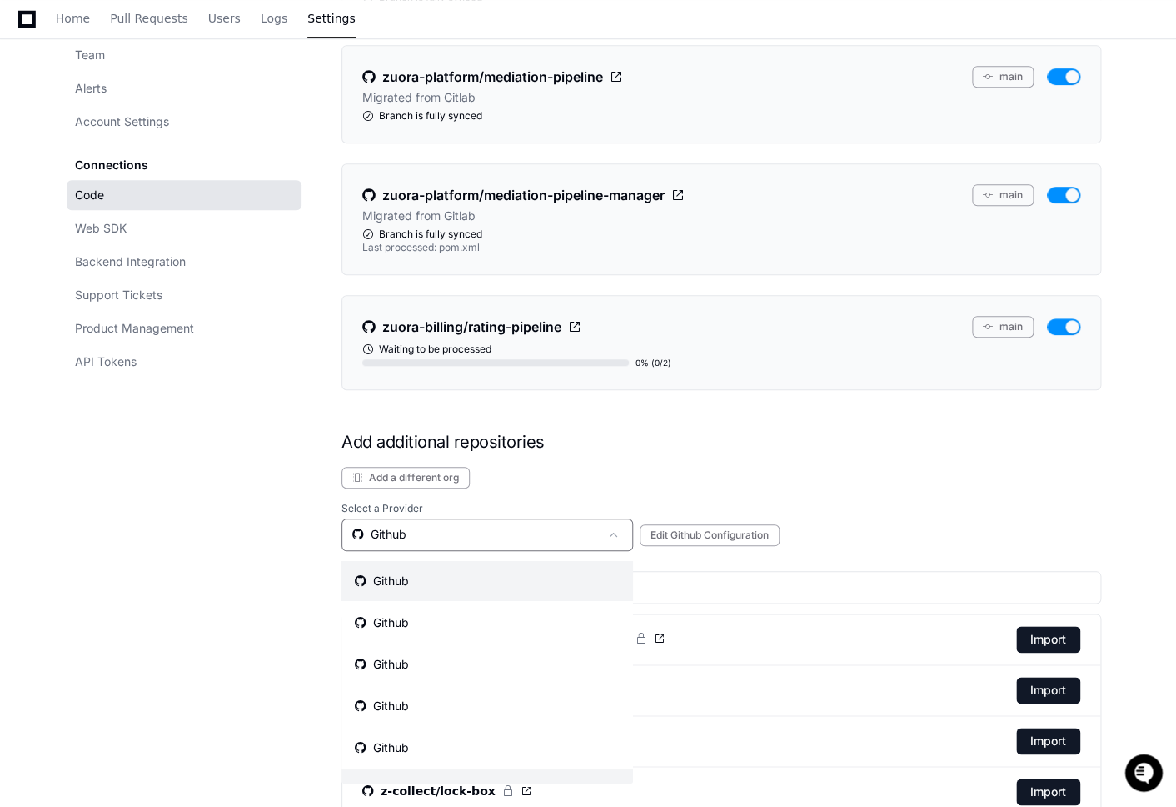
click at [442, 591] on mat-option "Github" at bounding box center [488, 581] width 292 height 40
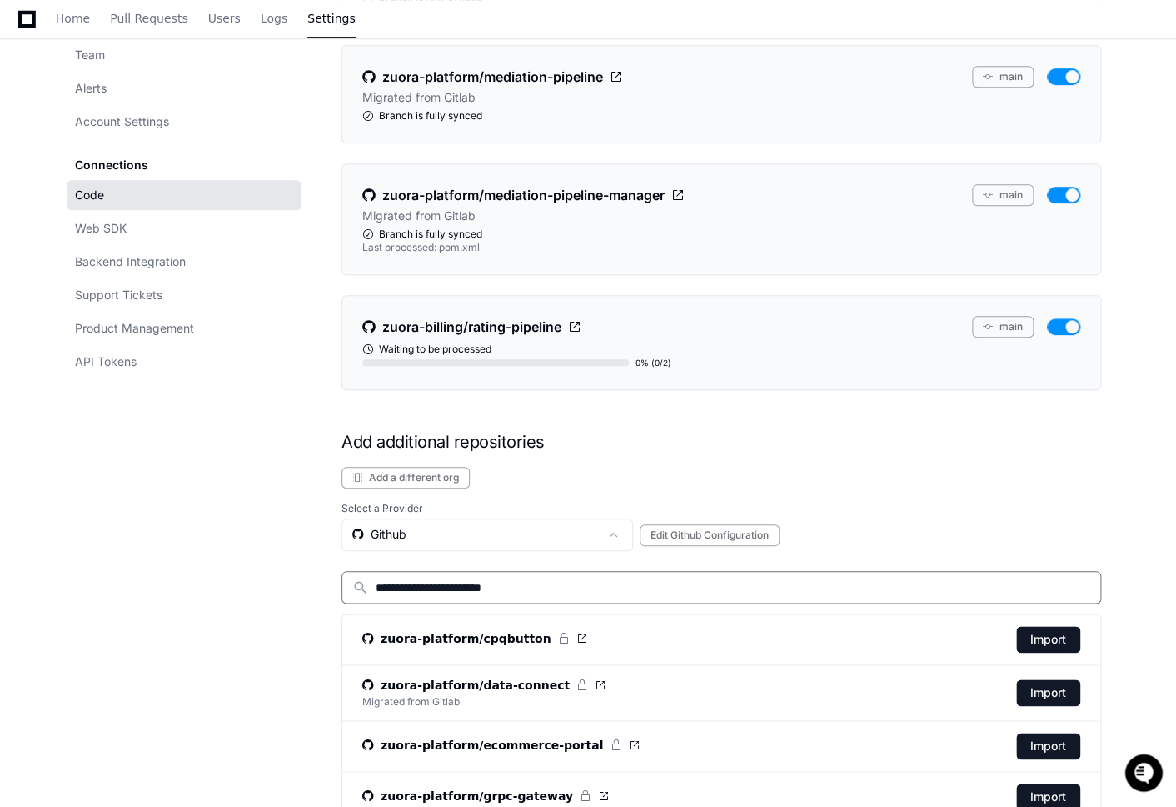
drag, startPoint x: 497, startPoint y: 588, endPoint x: 617, endPoint y: 588, distance: 120.0
click at [617, 588] on input "**********" at bounding box center [733, 587] width 715 height 17
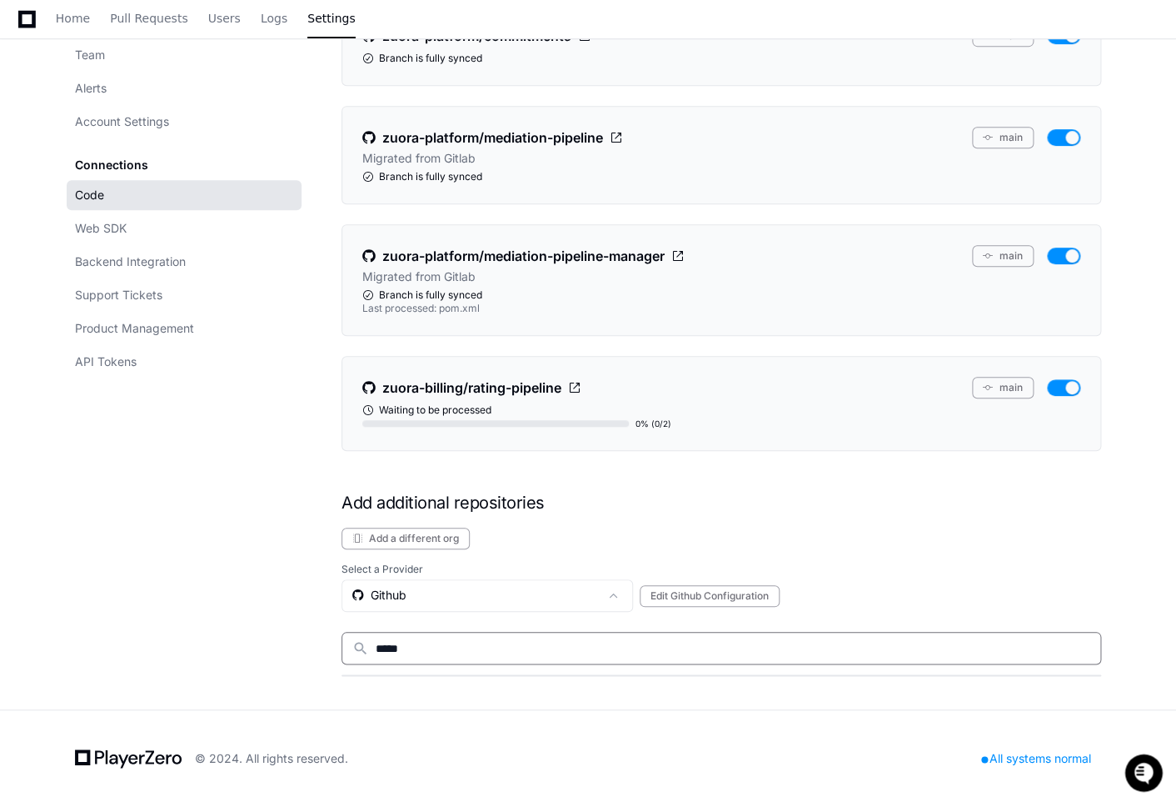
type input "*****"
type input "****"
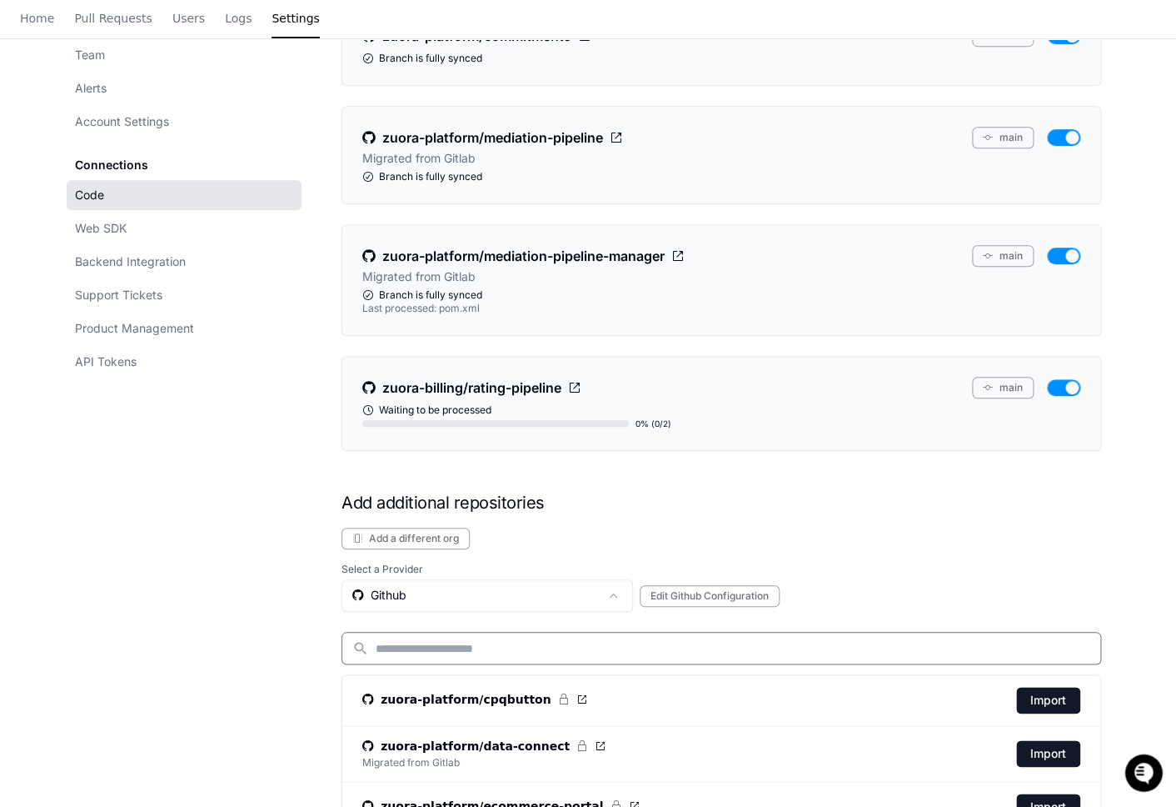
scroll to position [0, 0]
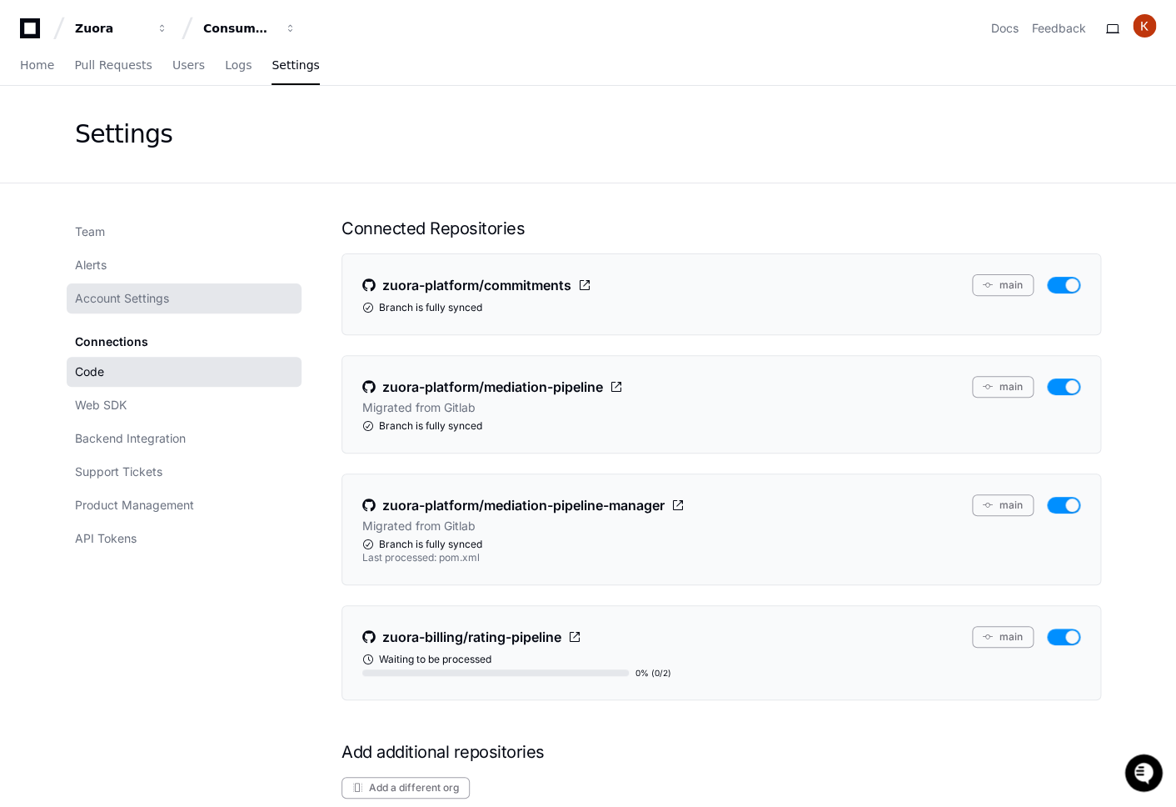
click at [111, 297] on span "Account Settings" at bounding box center [122, 298] width 94 height 17
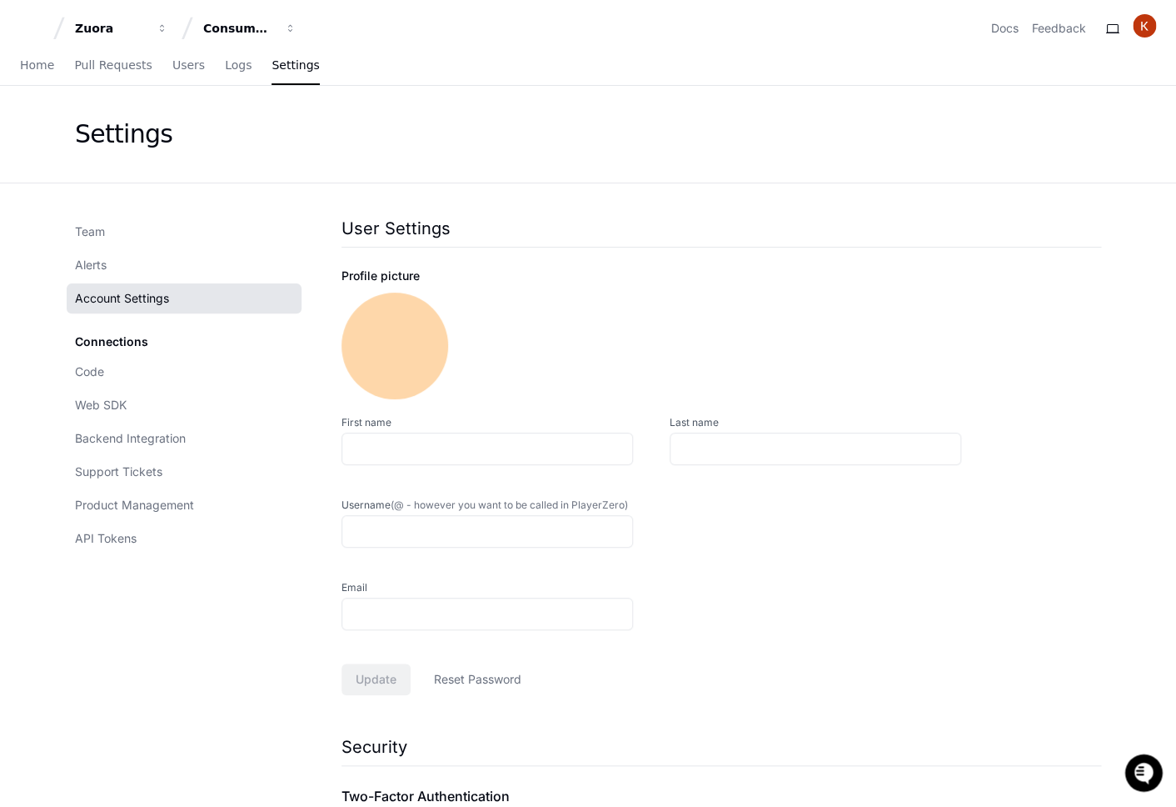
type input "********"
type input "*****"
type input "******"
type input "**********"
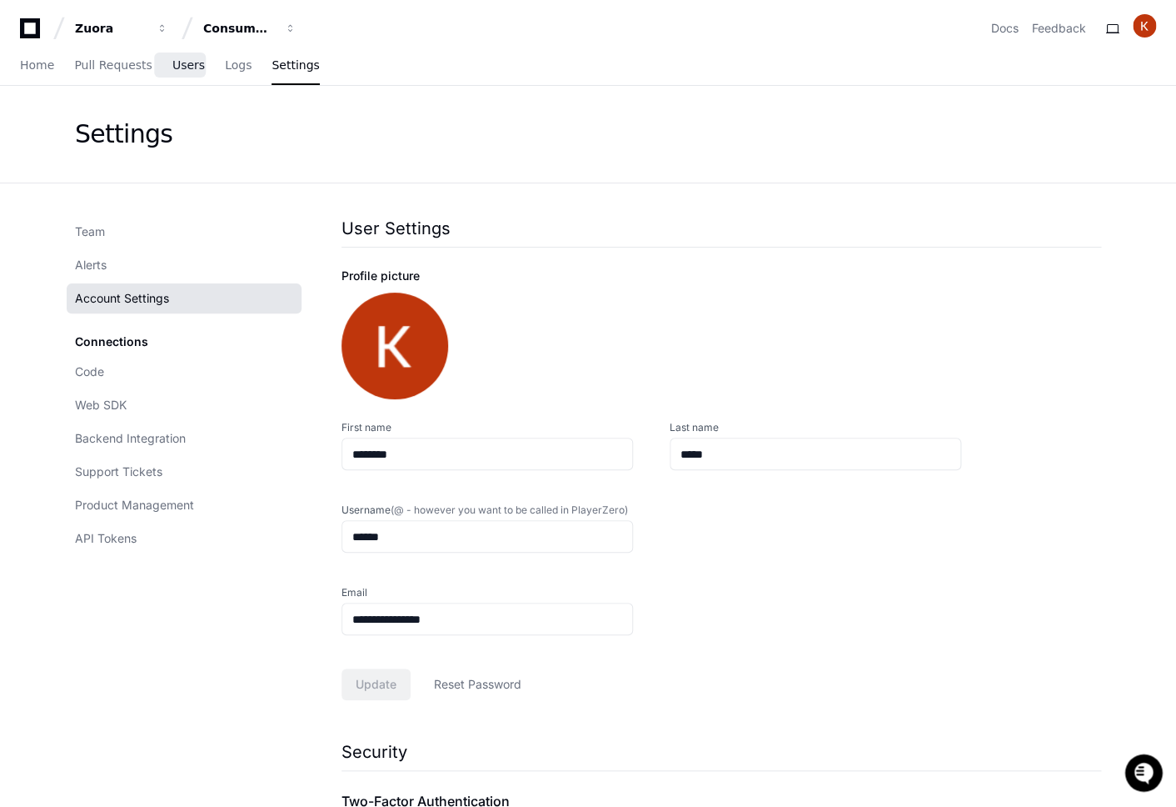
click at [182, 67] on span "Users" at bounding box center [188, 65] width 32 height 10
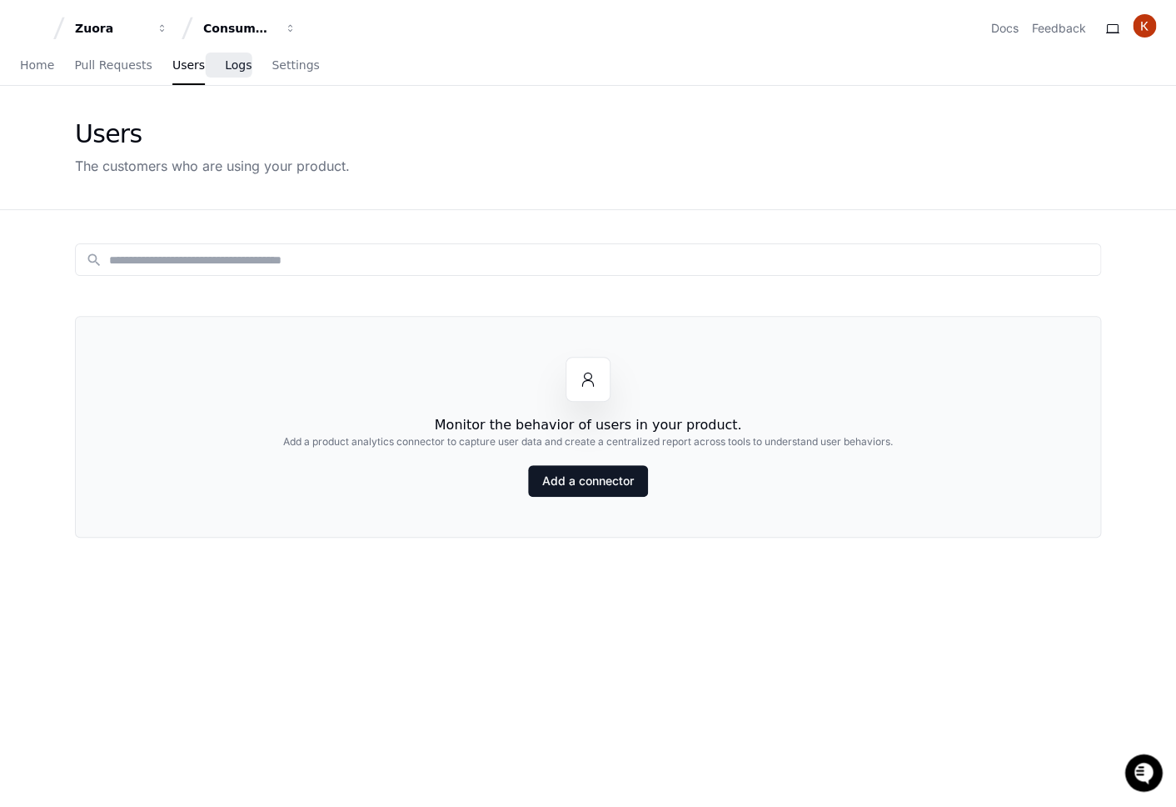
click at [237, 66] on span "Logs" at bounding box center [238, 65] width 27 height 10
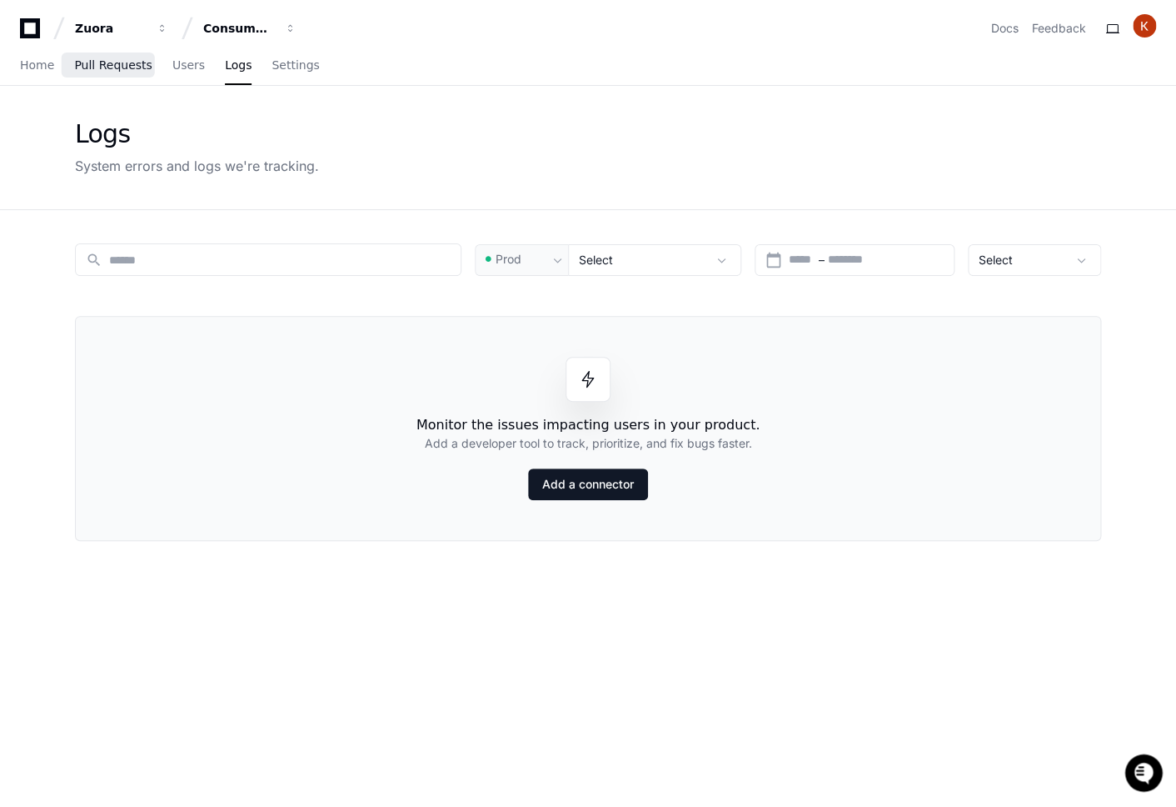
click at [132, 70] on span "Pull Requests" at bounding box center [112, 65] width 77 height 10
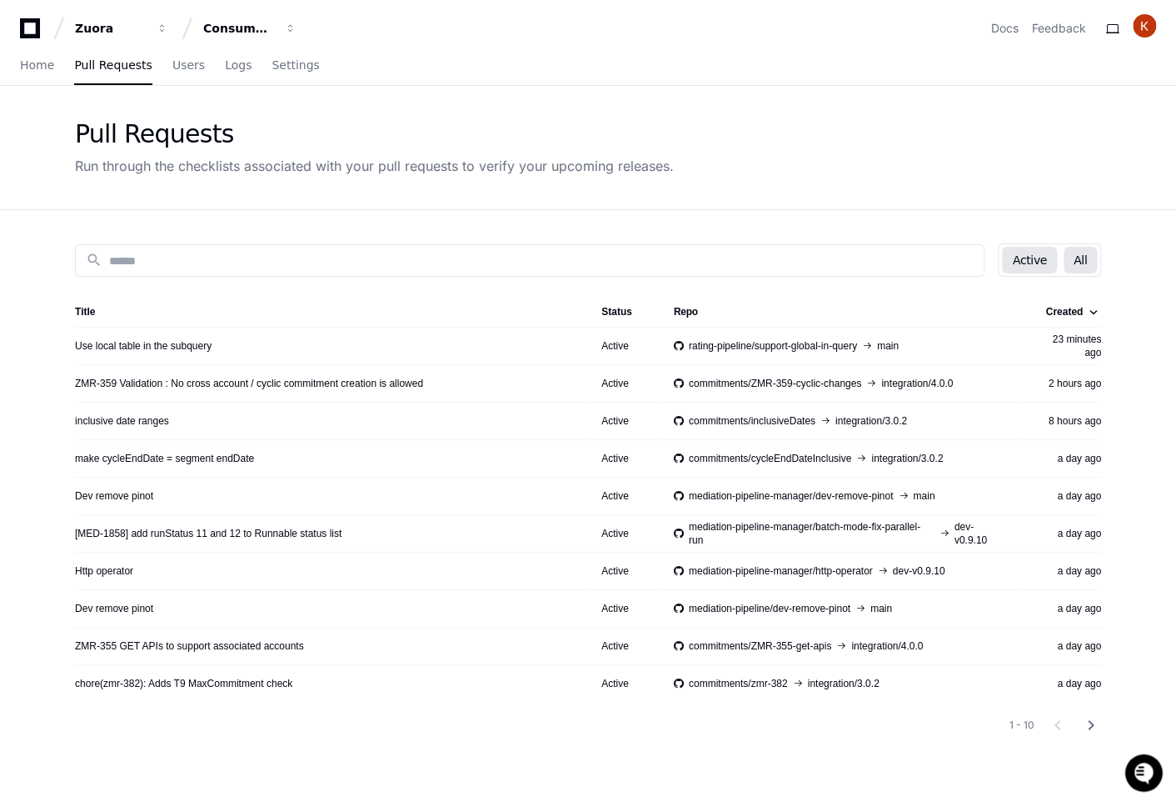
click at [1089, 264] on button "All" at bounding box center [1080, 260] width 33 height 27
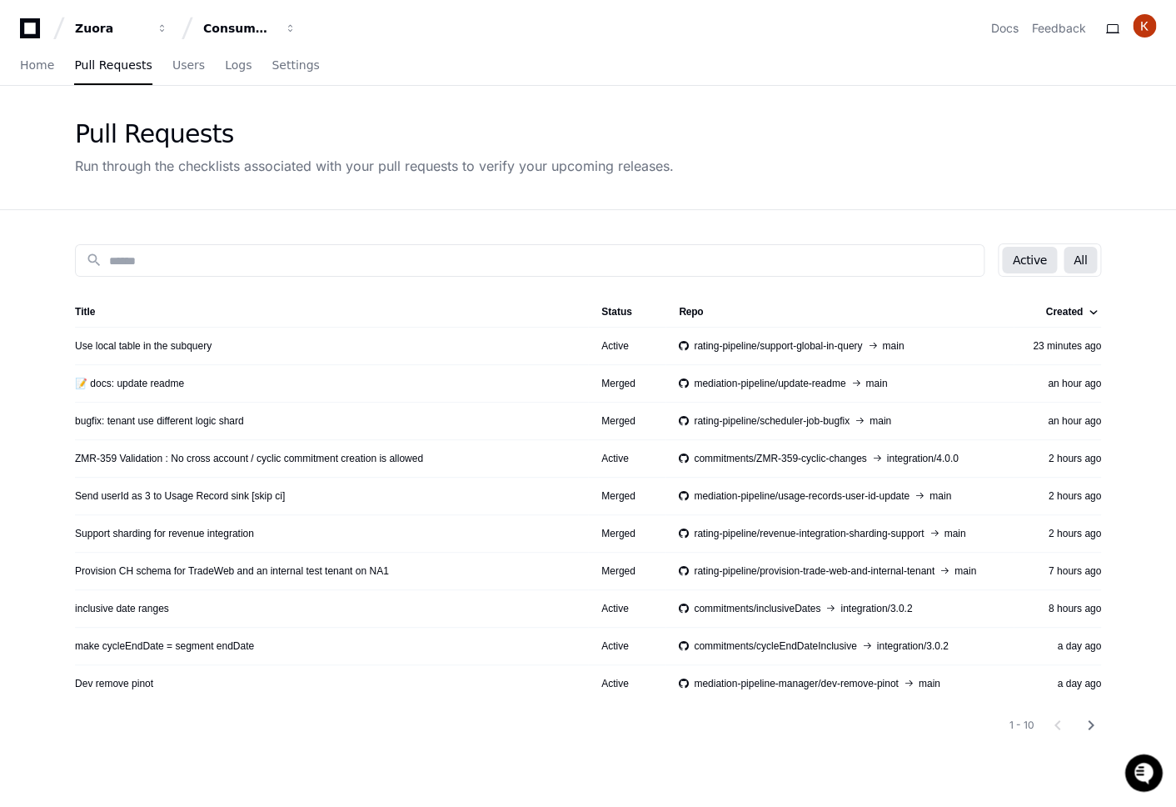
click at [1032, 263] on button "Active" at bounding box center [1029, 260] width 54 height 27
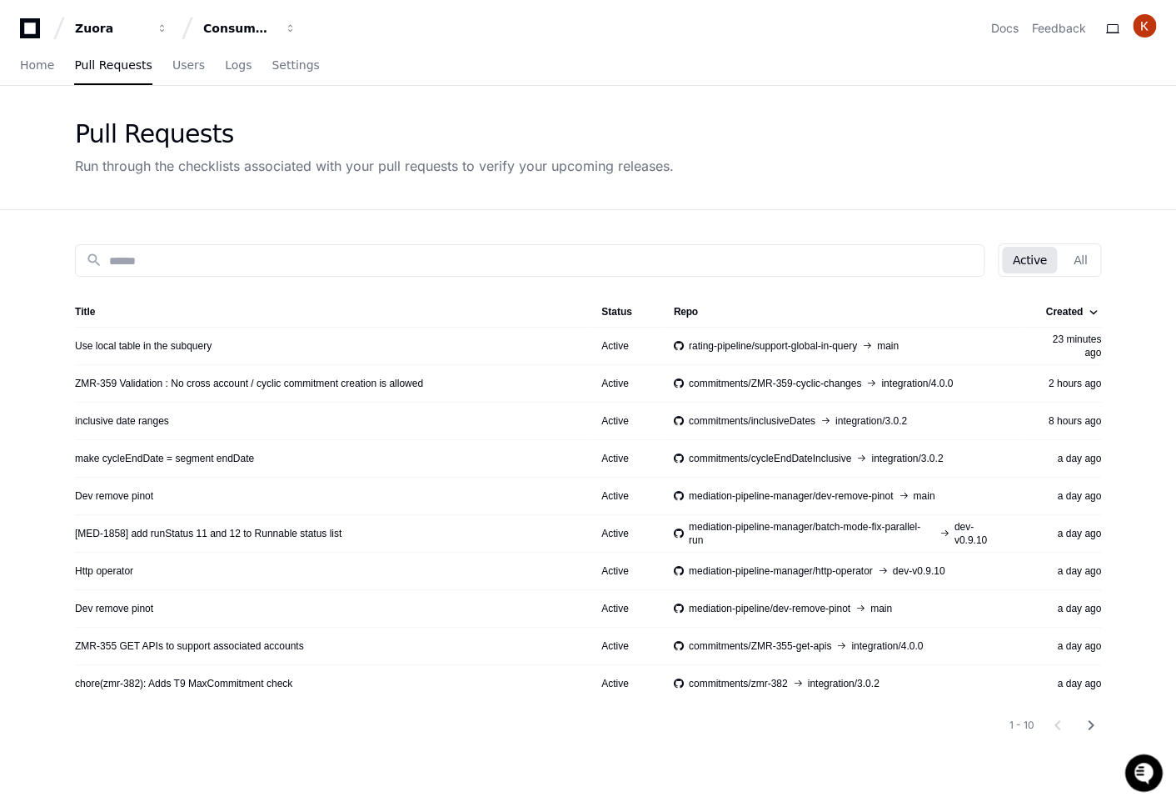
click at [691, 310] on th "Repo" at bounding box center [840, 312] width 359 height 30
click at [97, 571] on link "Http operator" at bounding box center [104, 570] width 58 height 13
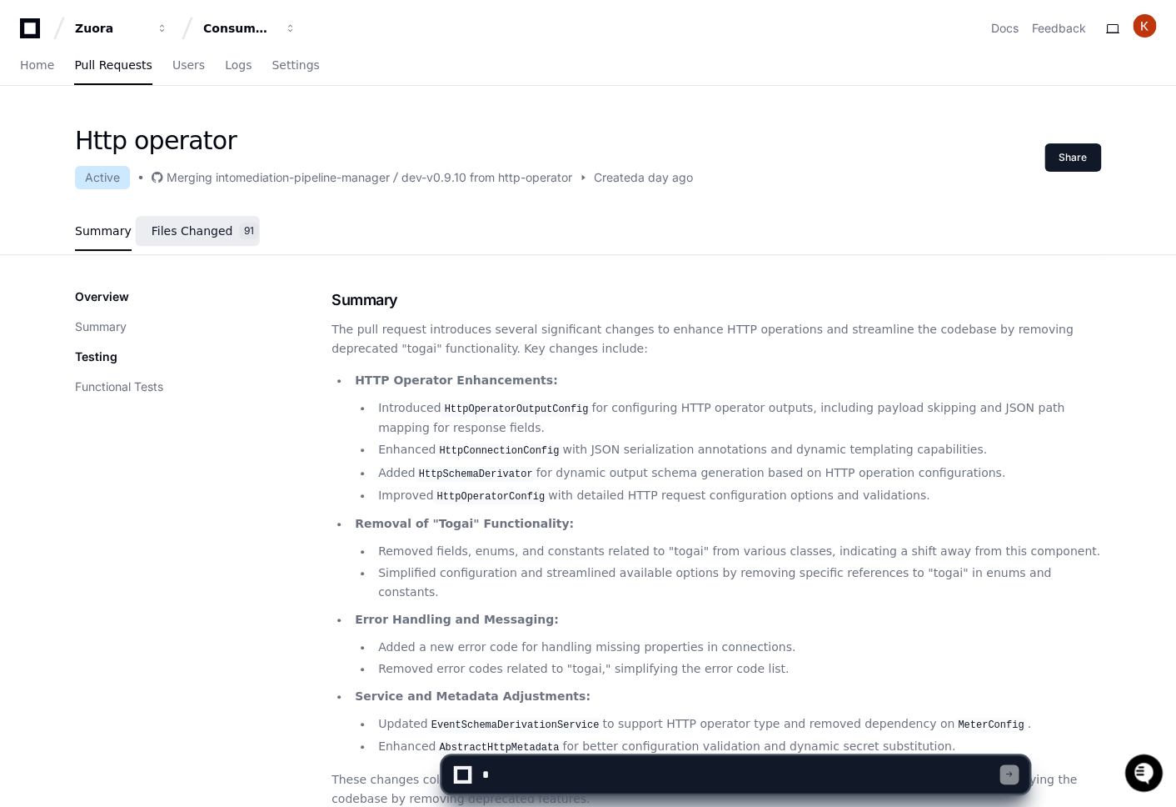
click at [173, 226] on span "Files Changed" at bounding box center [193, 231] width 82 height 10
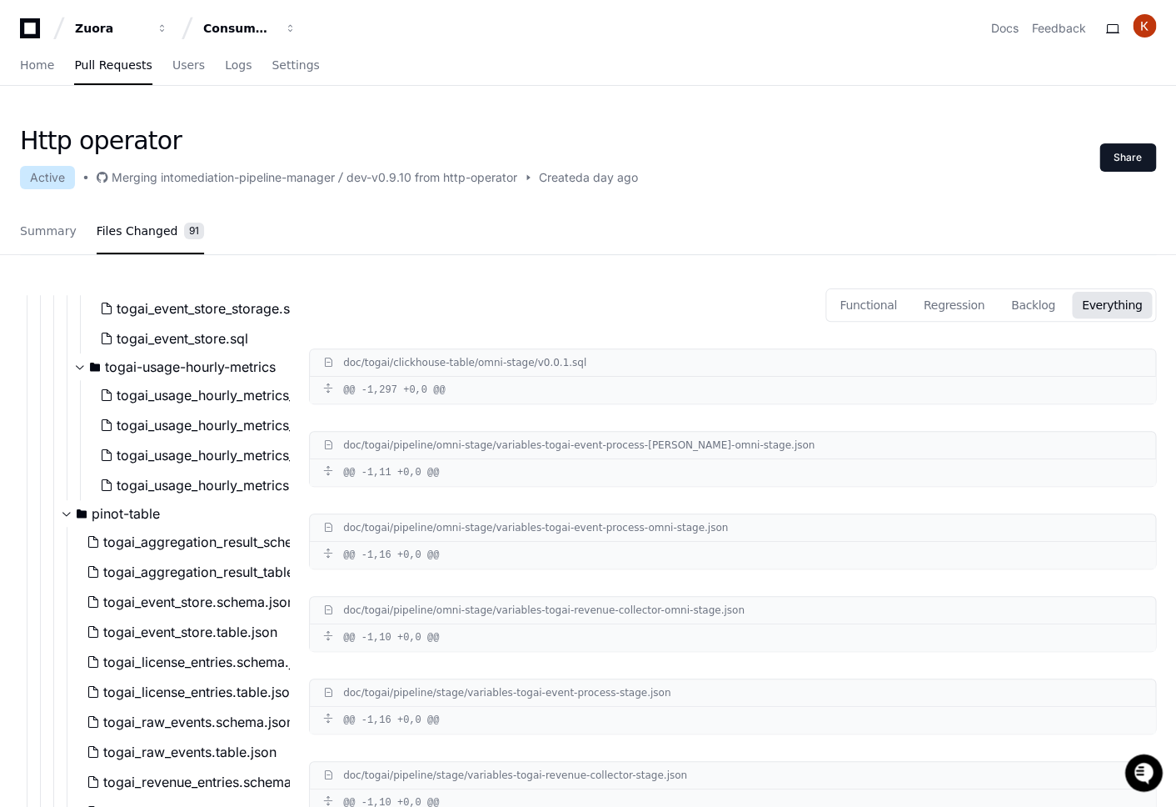
scroll to position [3044, 0]
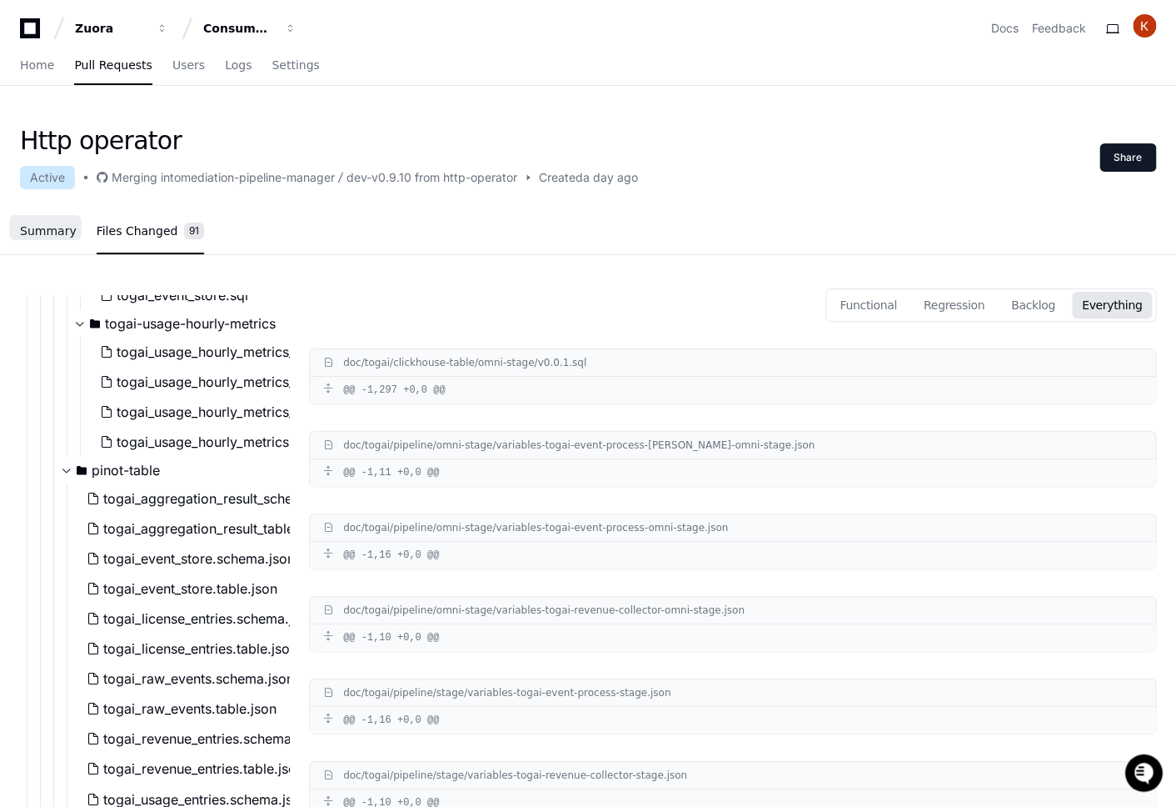
click at [34, 227] on span "Summary" at bounding box center [48, 231] width 57 height 10
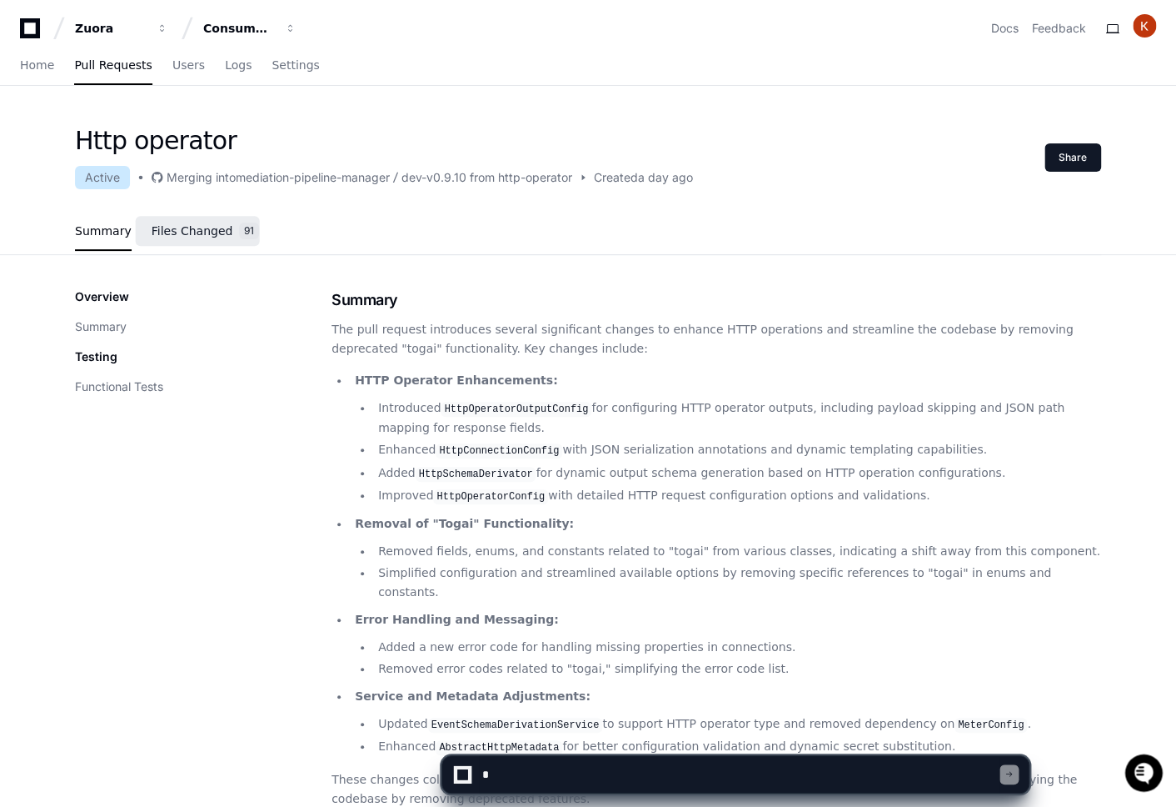
click at [165, 227] on span "Files Changed" at bounding box center [193, 231] width 82 height 10
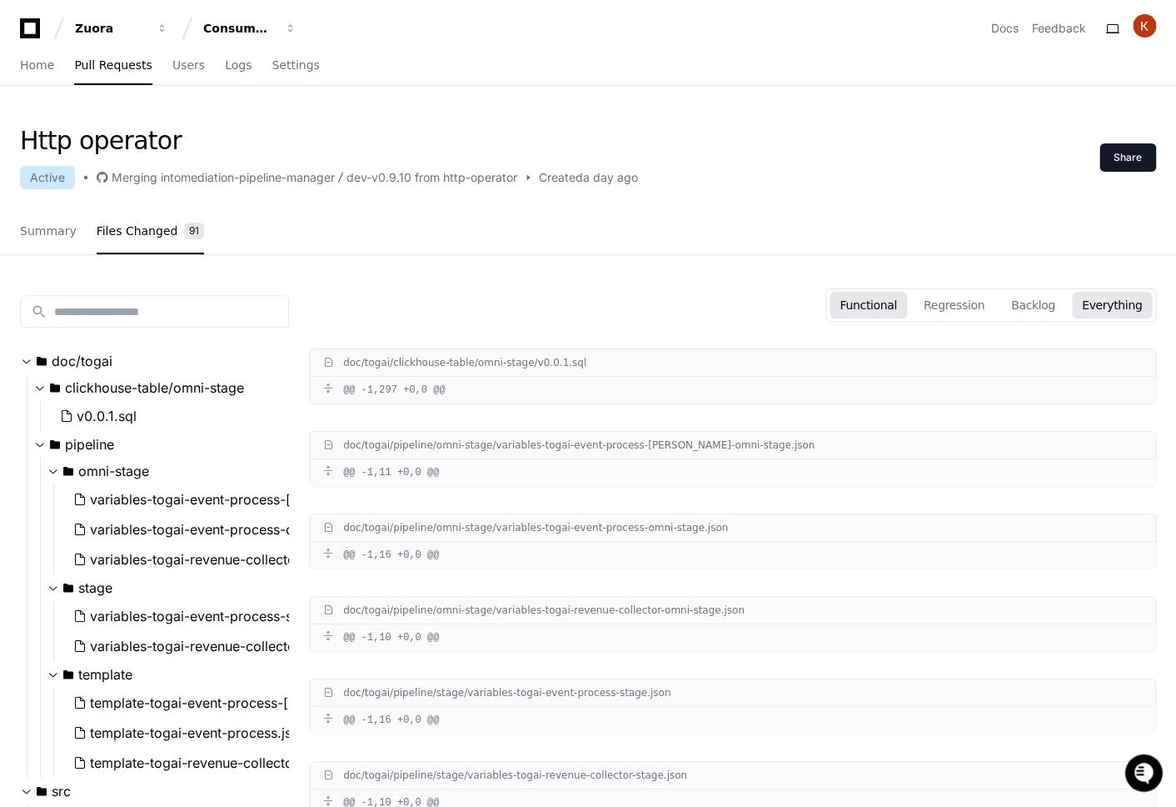
click at [873, 302] on button "Functional" at bounding box center [868, 305] width 77 height 27
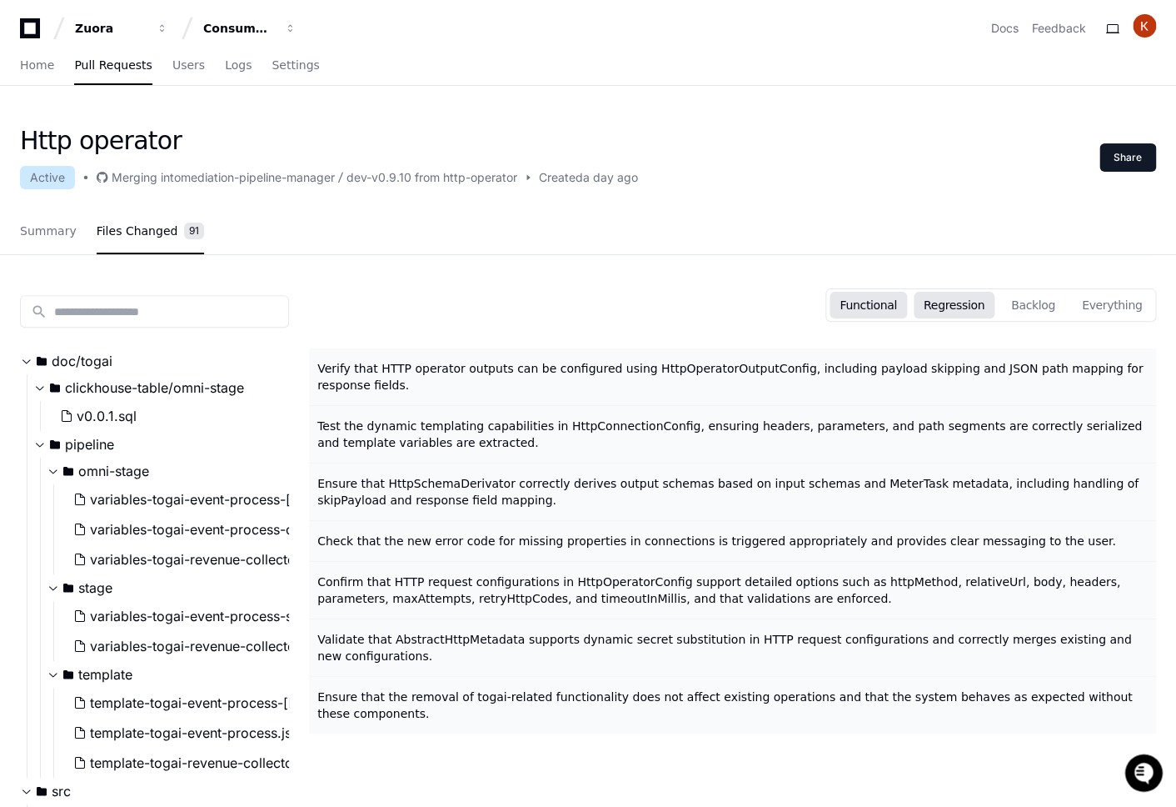
click at [957, 312] on button "Regression" at bounding box center [954, 305] width 81 height 27
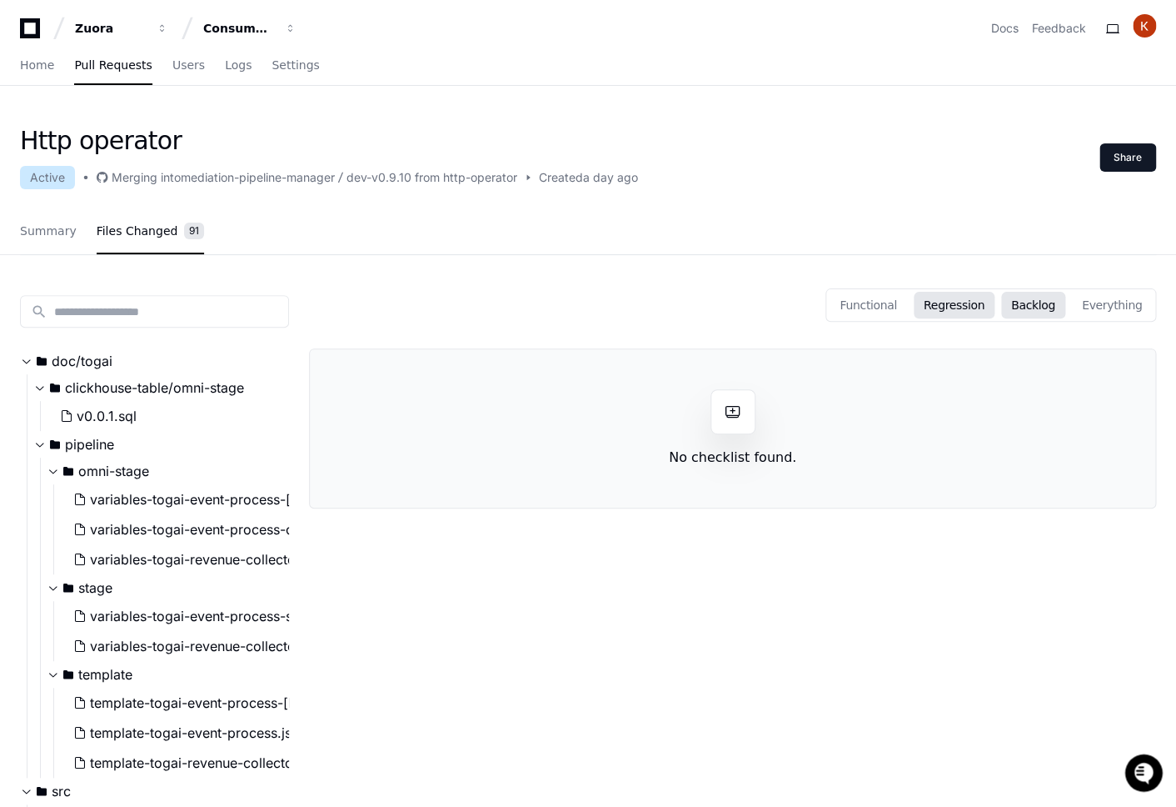
click at [1046, 295] on button "Backlog" at bounding box center [1034, 305] width 64 height 27
click at [841, 315] on div "Functional Regression Backlog Everything" at bounding box center [732, 304] width 847 height 33
click at [877, 295] on button "Functional" at bounding box center [868, 305] width 77 height 27
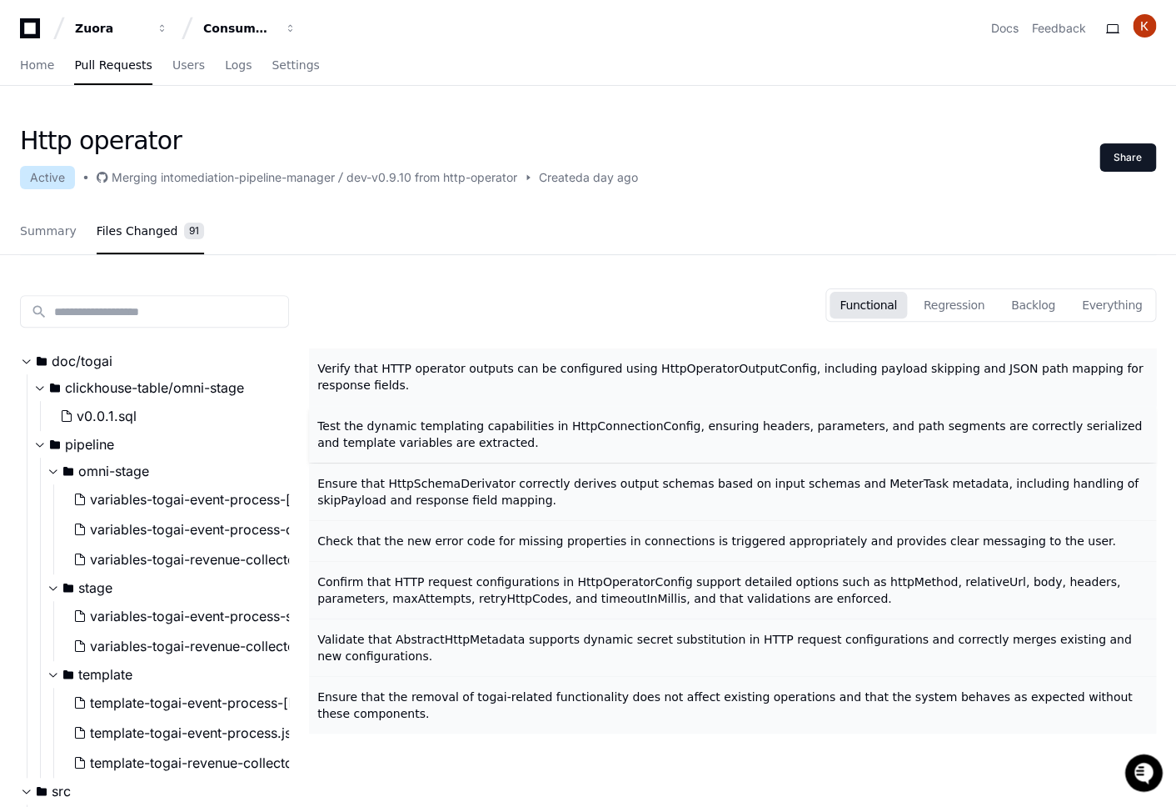
click at [407, 428] on span "Test the dynamic templating capabilities in HttpConnectionConfig, ensuring head…" at bounding box center [729, 434] width 825 height 30
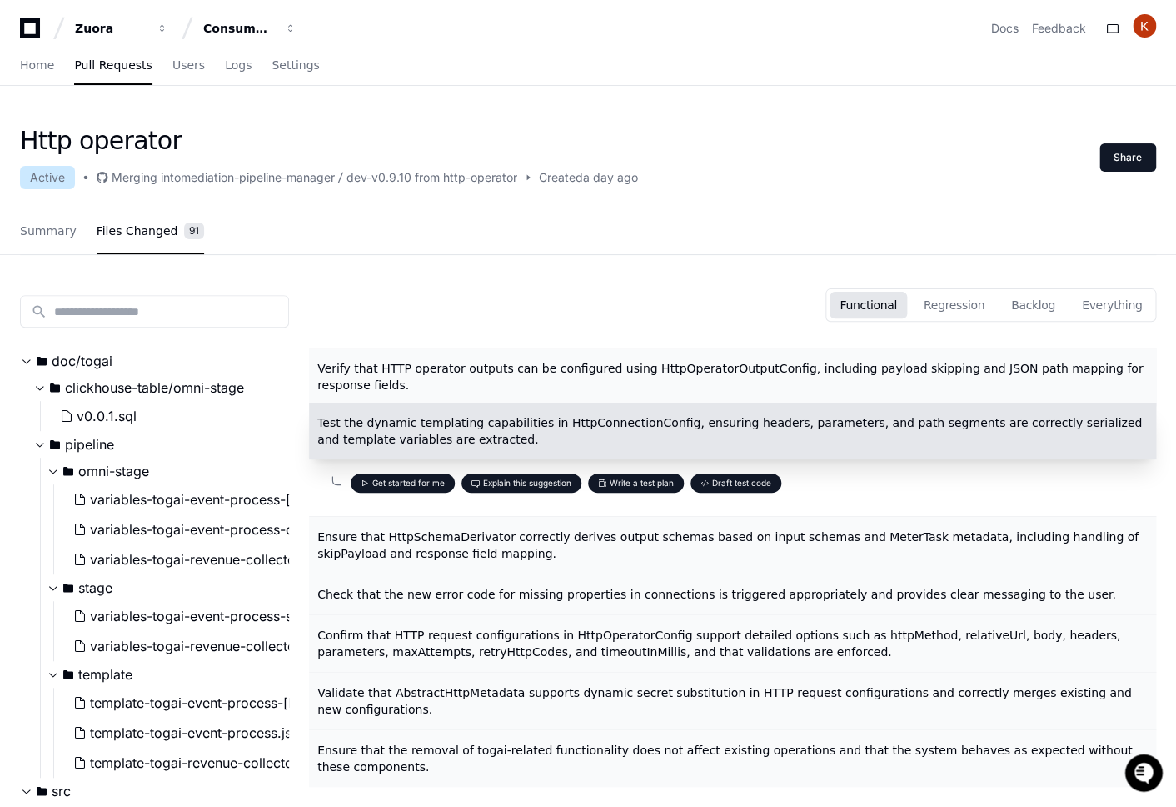
click at [478, 298] on div "Functional Regression Backlog Everything" at bounding box center [732, 304] width 847 height 33
click at [483, 482] on button "Explain this suggestion" at bounding box center [522, 482] width 120 height 19
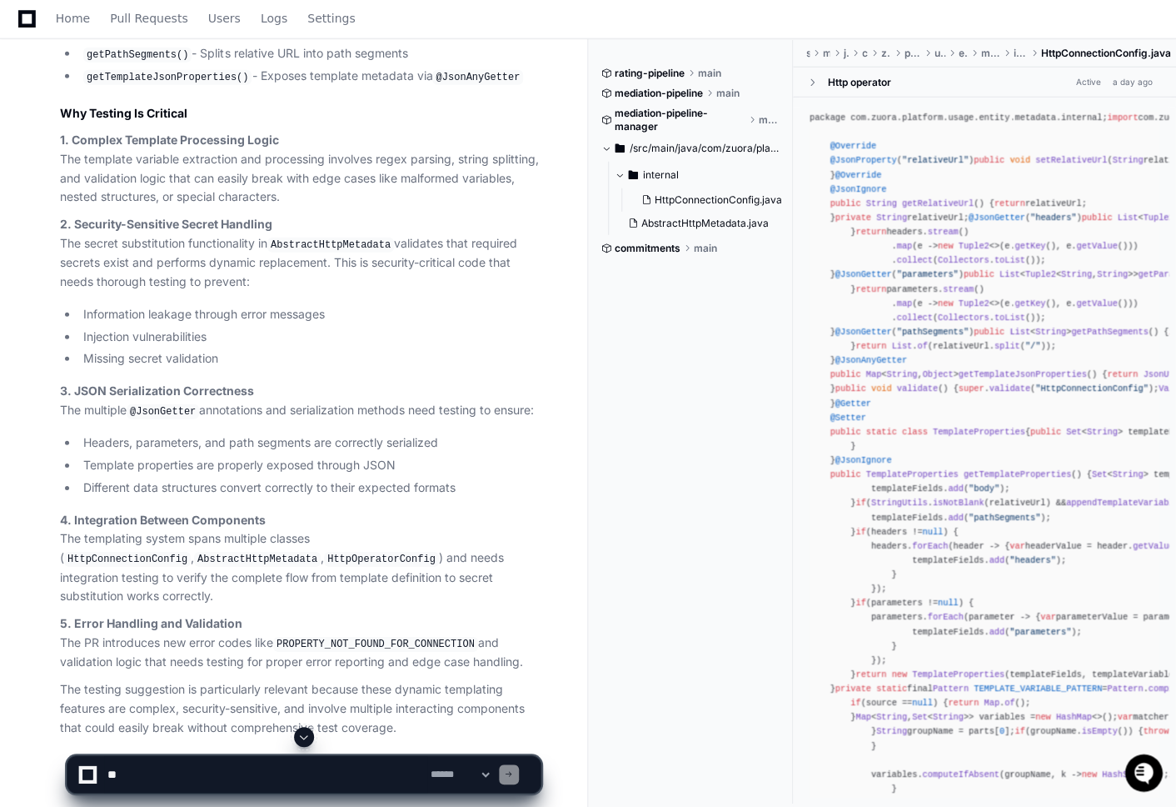
scroll to position [1656, 0]
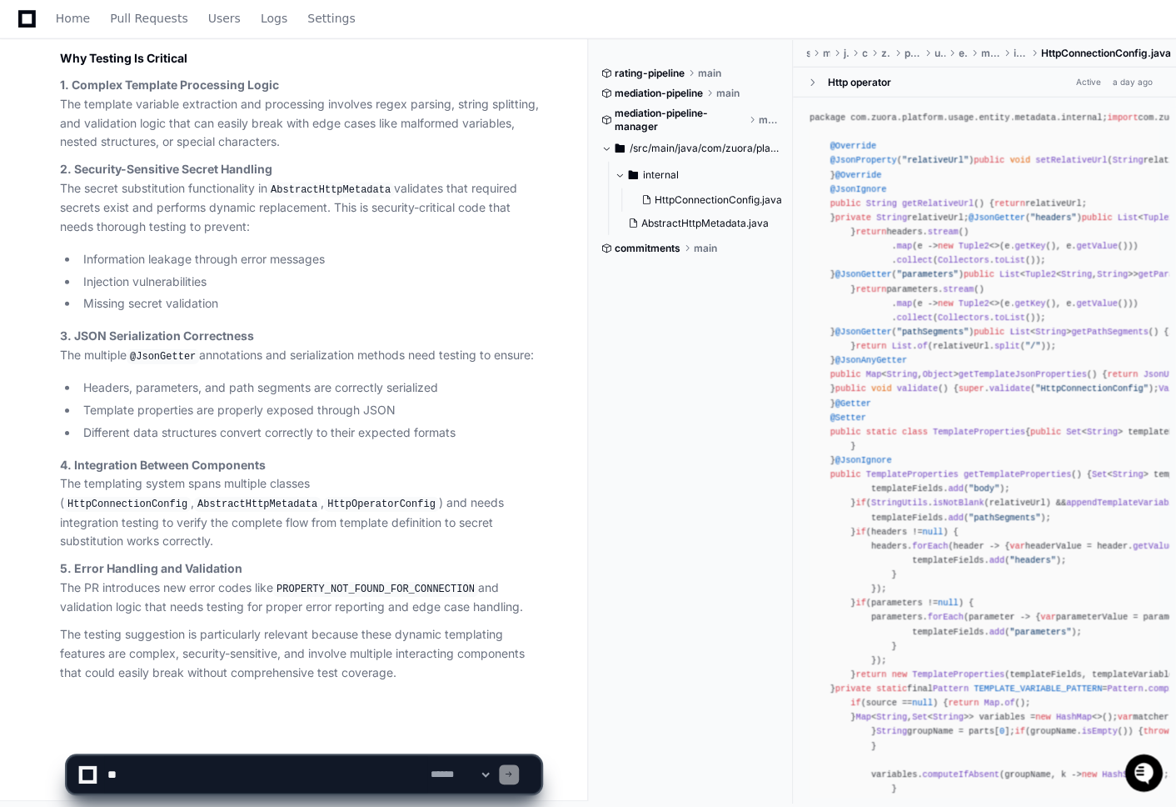
click at [192, 772] on textarea at bounding box center [265, 774] width 323 height 37
type textarea "**********"
click at [485, 777] on select "**********" at bounding box center [459, 774] width 65 height 12
click at [392, 773] on textarea at bounding box center [265, 774] width 323 height 37
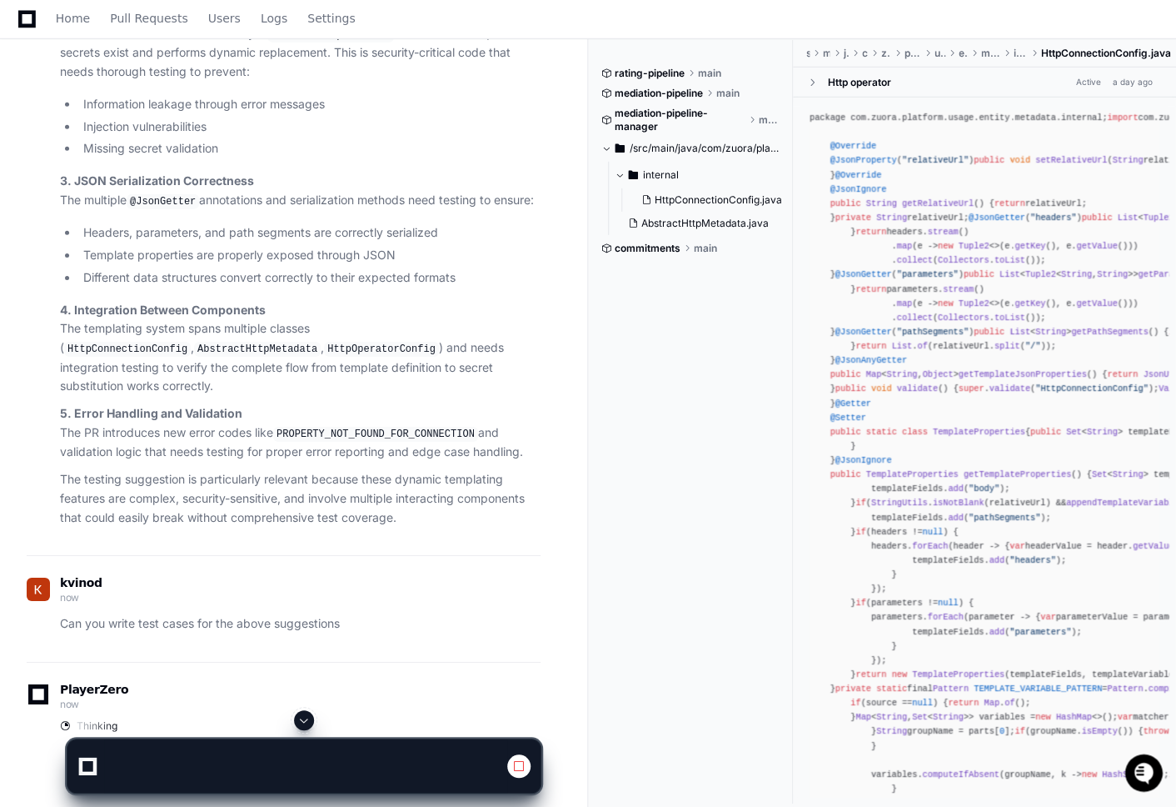
scroll to position [1860, 0]
